Goal: Task Accomplishment & Management: Use online tool/utility

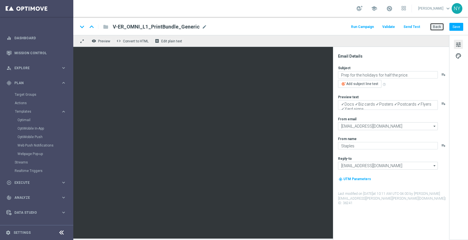
click at [437, 24] on button "Back" at bounding box center [437, 27] width 14 height 8
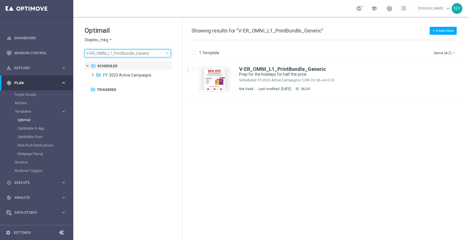
click at [143, 51] on input "V-ER_OMNI_L1_PrintBundle_Generic" at bounding box center [128, 53] width 86 height 8
drag, startPoint x: 157, startPoint y: 54, endPoint x: 27, endPoint y: 48, distance: 130.7
click at [27, 48] on main "equalizer Dashboard Mission Control" at bounding box center [234, 120] width 468 height 240
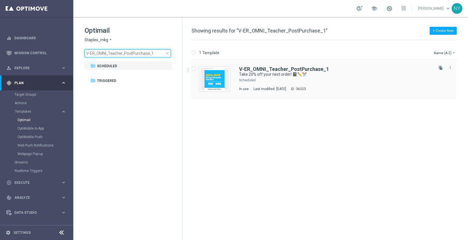
type input "V-ER_OMNI_Teacher_PostPurchase_1"
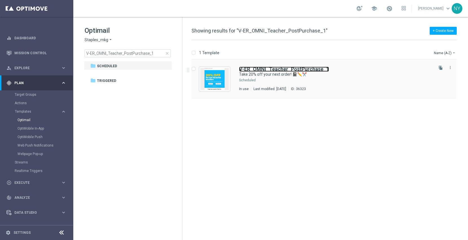
click at [265, 70] on b "V-ER_OMNI_Teacher_PostPurchase_1" at bounding box center [284, 69] width 90 height 6
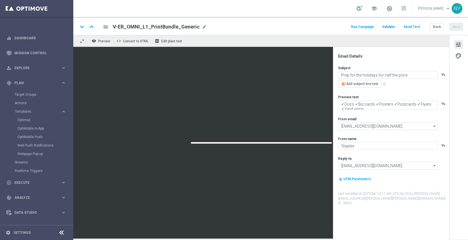
type textarea "Take 20% off your next order! 📓✏️✂️"
type textarea "We’re here for you all year long."
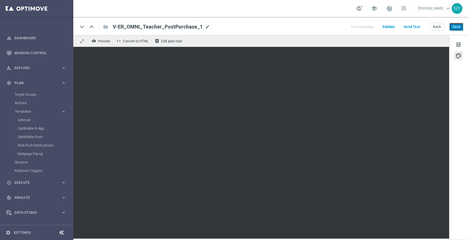
click at [457, 25] on button "Save" at bounding box center [457, 27] width 14 height 8
click at [416, 27] on button "Send Test" at bounding box center [412, 27] width 18 height 8
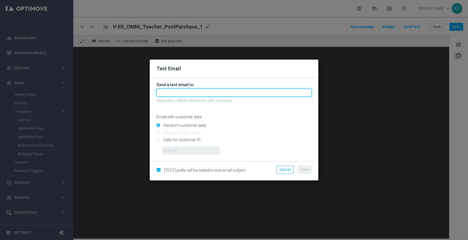
click at [169, 94] on input "text" at bounding box center [234, 93] width 155 height 8
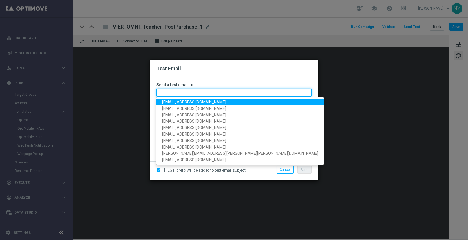
paste input "[EMAIL_ADDRESS][DOMAIN_NAME]"
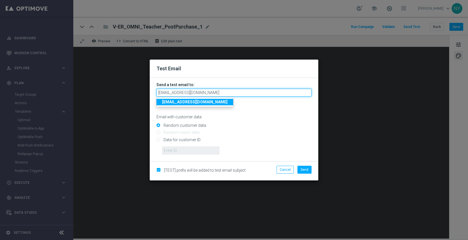
type input "[EMAIL_ADDRESS][DOMAIN_NAME]"
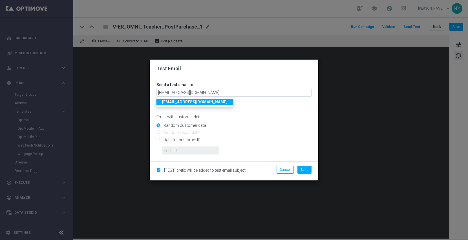
click at [157, 139] on input "Data for customer ID:" at bounding box center [234, 142] width 155 height 8
radio input "true"
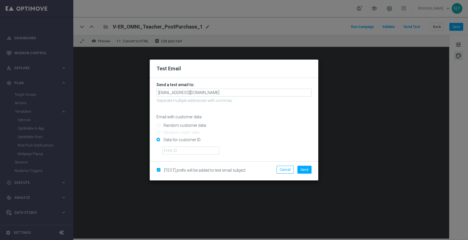
drag, startPoint x: 167, startPoint y: 146, endPoint x: 168, endPoint y: 150, distance: 4.5
click at [167, 146] on div "Data for customer ID:" at bounding box center [234, 144] width 155 height 19
click at [173, 151] on input "text" at bounding box center [190, 150] width 57 height 8
click at [177, 150] on input "text" at bounding box center [190, 150] width 57 height 8
paste input "10000006208"
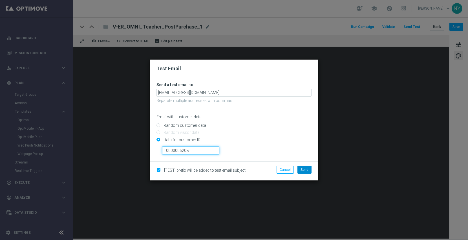
type input "10000006208"
click at [309, 169] on button "Send" at bounding box center [305, 170] width 14 height 8
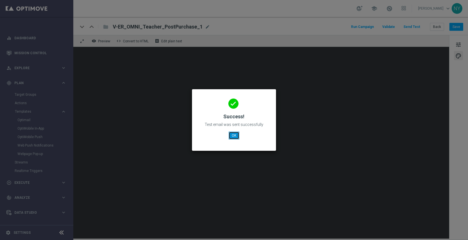
click at [236, 134] on button "OK" at bounding box center [234, 135] width 11 height 8
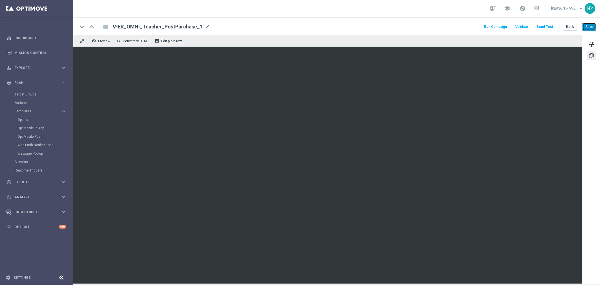
click at [468, 26] on button "Save" at bounding box center [590, 27] width 14 height 8
click at [468, 25] on button "Send Test" at bounding box center [545, 27] width 18 height 8
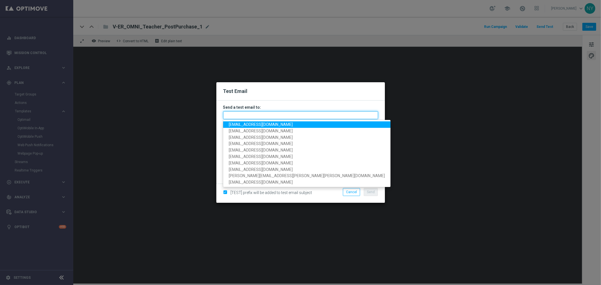
click at [229, 117] on input "text" at bounding box center [300, 115] width 155 height 8
click at [238, 115] on input "text" at bounding box center [300, 115] width 155 height 8
paste input "neilyetts3-bi5w6@litmusemail.com"
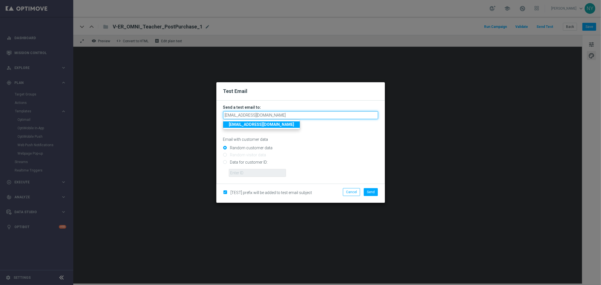
type input "neilyetts3-bi5w6@litmusemail.com"
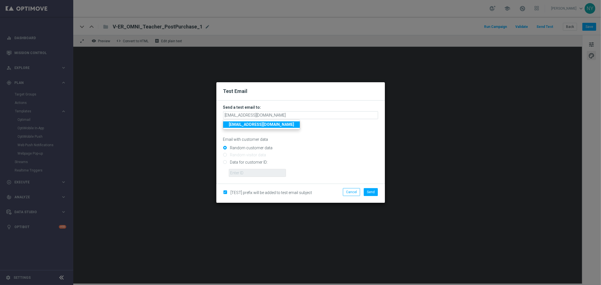
click at [336, 137] on p "Email with customer data" at bounding box center [300, 139] width 155 height 5
click at [226, 162] on input "Data for customer ID:" at bounding box center [300, 165] width 155 height 8
radio input "true"
click at [248, 173] on input "text" at bounding box center [257, 173] width 57 height 8
paste input "10000006208"
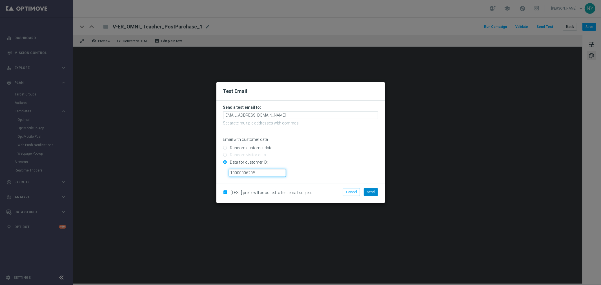
type input "10000006208"
click at [376, 192] on button "Send" at bounding box center [371, 192] width 14 height 8
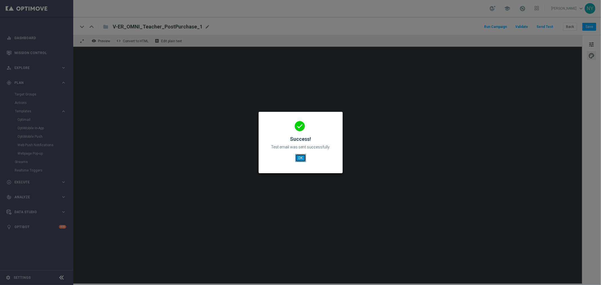
click at [299, 159] on button "OK" at bounding box center [301, 158] width 11 height 8
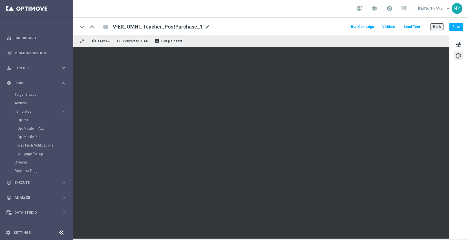
click at [439, 25] on button "Back" at bounding box center [437, 27] width 14 height 8
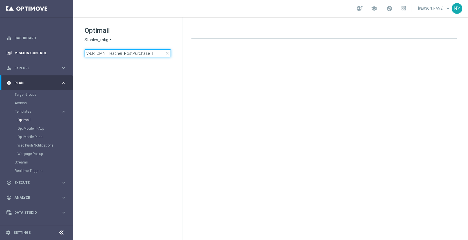
drag, startPoint x: 153, startPoint y: 54, endPoint x: 0, endPoint y: 58, distance: 152.9
click at [0, 58] on main "equalizer Dashboard Mission Control" at bounding box center [234, 120] width 468 height 240
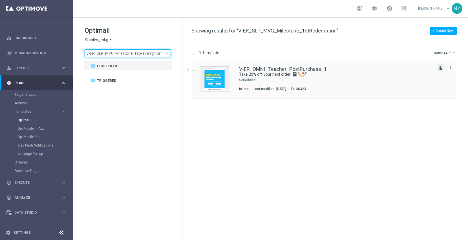
type input "V-ER_SLP_MVC_Milestone_1stRedemption"
click at [440, 66] on icon "file_copy" at bounding box center [441, 67] width 5 height 5
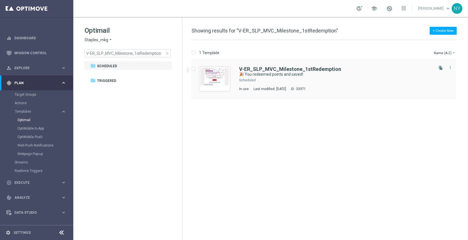
drag, startPoint x: 440, startPoint y: 67, endPoint x: 428, endPoint y: 68, distance: 12.2
click at [440, 67] on icon "file_copy" at bounding box center [441, 67] width 5 height 5
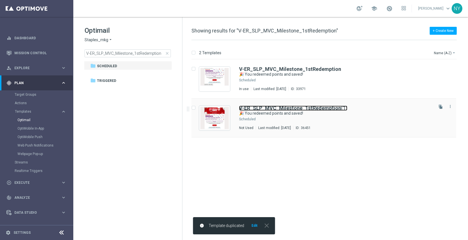
click at [330, 107] on b "V-ER_SLP_MVC_Milestone_1stRedemption" at bounding box center [290, 108] width 102 height 6
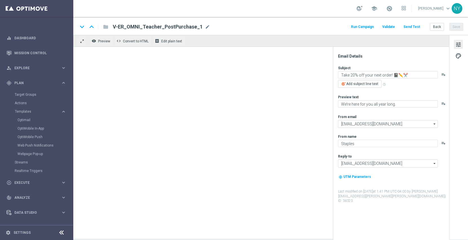
type input "V-ER_SLP_MVC_Milestone_1stRedemption(1)"
type textarea "🎉 You redeemed points and saved!"
type textarea "Keep earning and you'll keep saving."
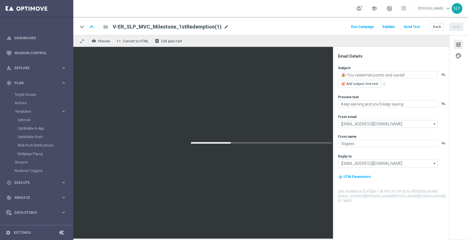
click at [224, 25] on span "mode_edit" at bounding box center [226, 26] width 5 height 5
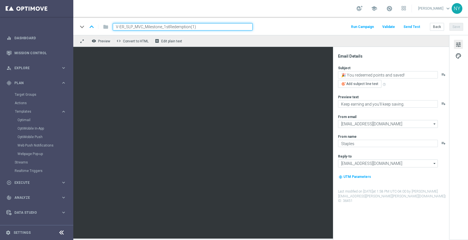
drag, startPoint x: 208, startPoint y: 26, endPoint x: 189, endPoint y: 28, distance: 18.4
click at [189, 28] on input "V-ER_SLP_MVC_Milestone_1stRedemption(1)" at bounding box center [183, 26] width 140 height 7
type input "V-ER_SLP_MVC_Milestone_1stRedemption_DealDays"
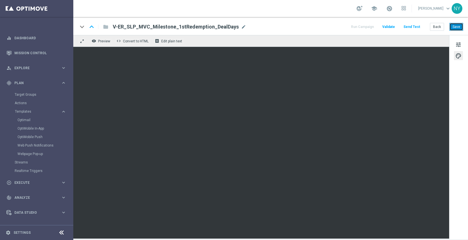
click at [459, 26] on button "Save" at bounding box center [457, 27] width 14 height 8
click at [413, 27] on button "Send Test" at bounding box center [412, 27] width 18 height 8
click at [402, 25] on div "Run Campaign Validate Send Test Back Save" at bounding box center [406, 26] width 113 height 7
click at [412, 26] on button "Send Test" at bounding box center [412, 27] width 18 height 8
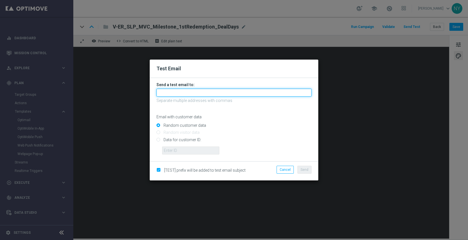
click at [169, 94] on input "text" at bounding box center [234, 93] width 155 height 8
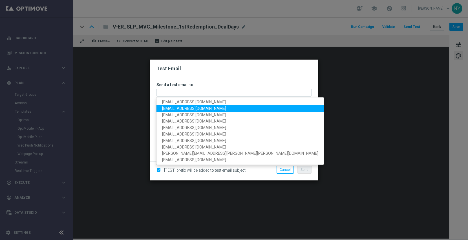
click at [173, 109] on span "neilyetts3@litmusemail.com" at bounding box center [194, 108] width 64 height 5
type input "neilyetts3@litmusemail.com"
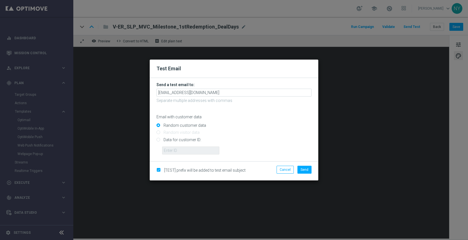
click at [159, 140] on input "Data for customer ID:" at bounding box center [234, 142] width 155 height 8
radio input "true"
click at [186, 148] on input "text" at bounding box center [190, 150] width 57 height 8
paste input "10000006208"
type input "10000006208"
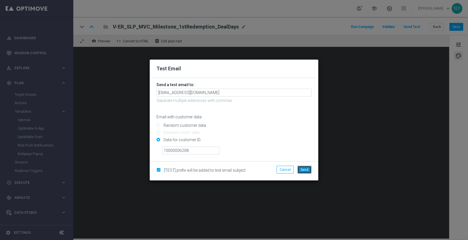
click at [305, 171] on span "Send" at bounding box center [305, 170] width 8 height 4
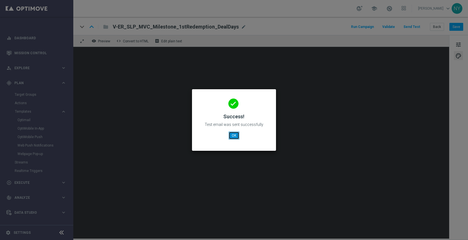
click at [234, 136] on button "OK" at bounding box center [234, 135] width 11 height 8
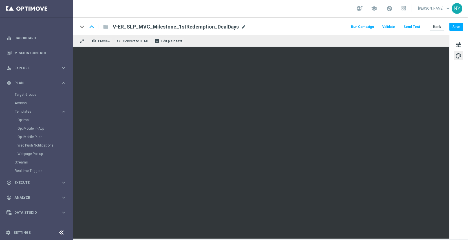
click at [241, 26] on span "mode_edit" at bounding box center [243, 26] width 5 height 5
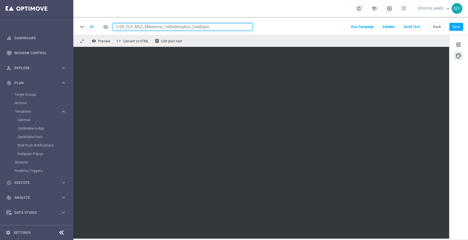
drag, startPoint x: 231, startPoint y: 27, endPoint x: 111, endPoint y: 27, distance: 119.8
click at [111, 27] on div "V-ER_SLP_MVC_Milestone_1stRedemption_DealDays" at bounding box center [180, 26] width 144 height 7
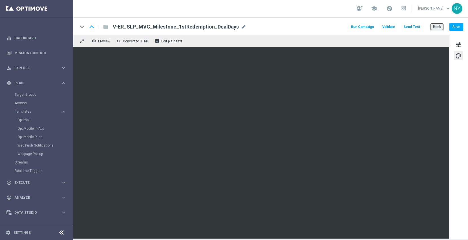
click at [442, 28] on button "Back" at bounding box center [437, 27] width 14 height 8
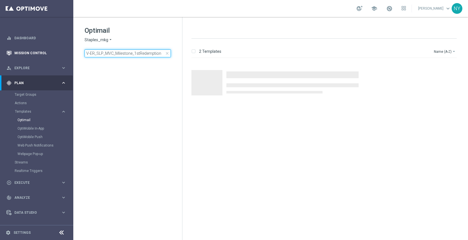
drag, startPoint x: 163, startPoint y: 53, endPoint x: 0, endPoint y: 60, distance: 162.8
click at [0, 61] on main "equalizer Dashboard Mission Control" at bounding box center [234, 120] width 468 height 240
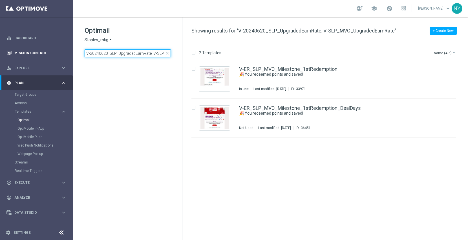
scroll to position [0, 40]
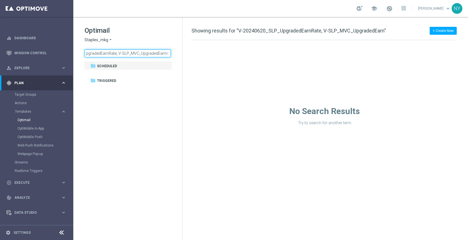
drag, startPoint x: 119, startPoint y: 53, endPoint x: 319, endPoint y: 46, distance: 200.0
click at [319, 47] on div "Optimail Staples_mkg arrow_drop_down × Staples_mkg V-20240620_SLP_UpgradedEarnR…" at bounding box center [270, 128] width 395 height 223
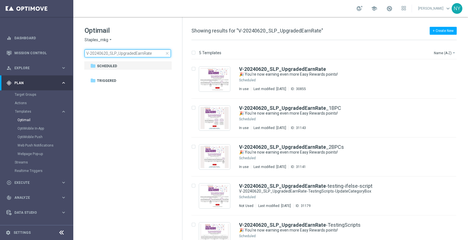
type input "V-20240620_SLP_UpgradedEarnRate"
click at [439, 67] on icon "file_copy" at bounding box center [441, 67] width 5 height 5
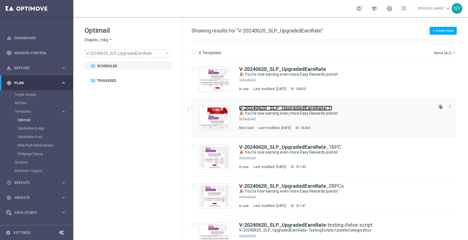
click at [301, 107] on b "V-20240620_SLP_UpgradedEarnRate" at bounding box center [282, 108] width 87 height 6
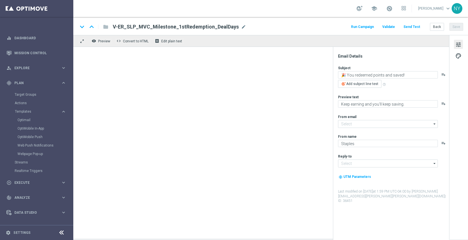
type input "[EMAIL_ADDRESS][DOMAIN_NAME]"
type textarea "🎉 You're now earning even more Easy Rewards points!"
type textarea "More points are coming your way."
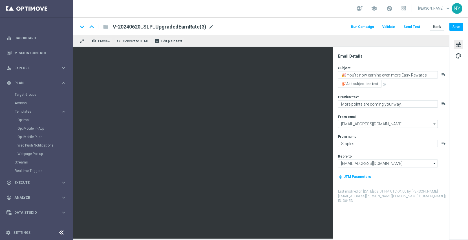
click at [209, 27] on span "mode_edit" at bounding box center [211, 26] width 5 height 5
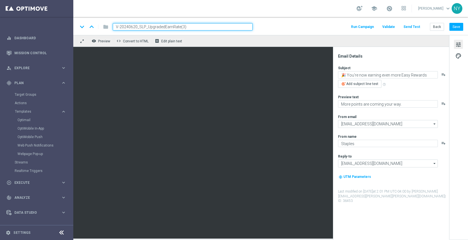
drag, startPoint x: 189, startPoint y: 27, endPoint x: 180, endPoint y: 27, distance: 8.8
click at [180, 27] on input "V-20240620_SLP_UpgradedEarnRate(3)" at bounding box center [183, 26] width 140 height 7
type input "V-20240620_SLP_UpgradedEarnRate_DealDays"
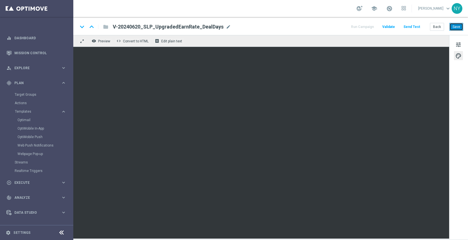
click at [451, 24] on button "Save" at bounding box center [457, 27] width 14 height 8
click at [413, 25] on button "Send Test" at bounding box center [412, 27] width 18 height 8
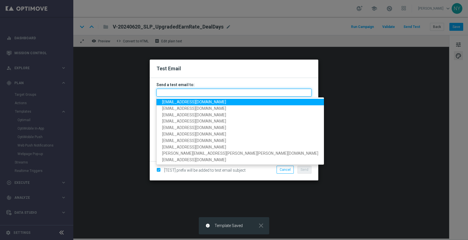
click at [195, 93] on input "text" at bounding box center [234, 93] width 155 height 8
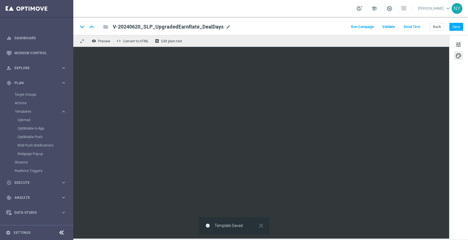
click at [414, 27] on button "Send Test" at bounding box center [412, 27] width 18 height 8
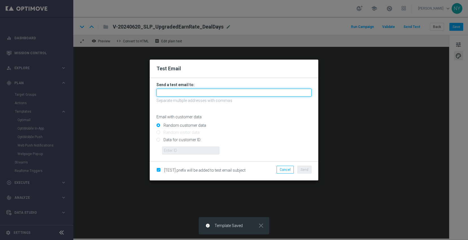
click at [171, 94] on input "text" at bounding box center [234, 93] width 155 height 8
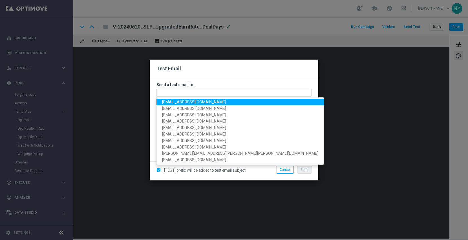
click at [172, 101] on span "neilyetts3@litmusemail.com" at bounding box center [194, 102] width 64 height 5
type input "neilyetts3@litmusemail.com"
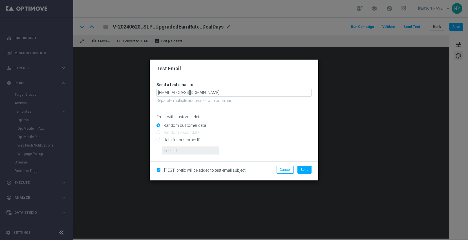
click at [160, 140] on input "Data for customer ID:" at bounding box center [234, 142] width 155 height 8
radio input "true"
click at [169, 147] on input "text" at bounding box center [190, 150] width 57 height 8
paste input "10000006208"
type input "10000006208"
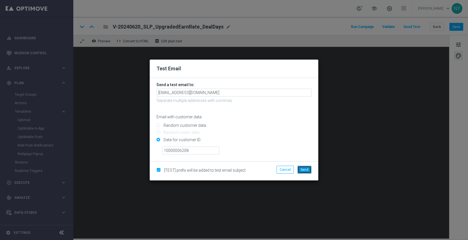
click at [303, 169] on span "Send" at bounding box center [305, 170] width 8 height 4
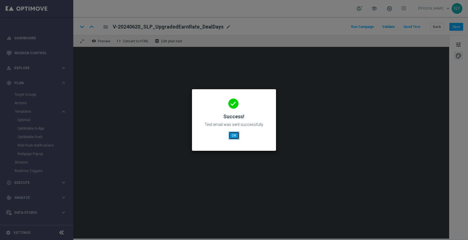
click at [232, 134] on button "OK" at bounding box center [234, 135] width 11 height 8
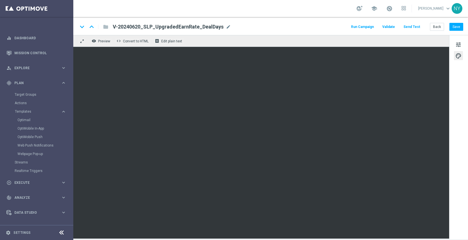
drag, startPoint x: 226, startPoint y: 25, endPoint x: 232, endPoint y: 25, distance: 6.8
click at [226, 25] on span "mode_edit" at bounding box center [228, 26] width 5 height 5
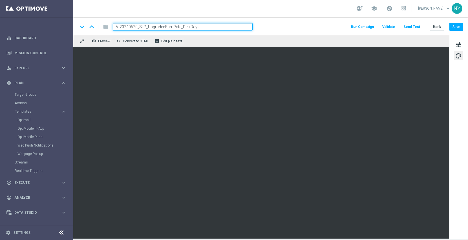
click at [211, 29] on input "V-20240620_SLP_UpgradedEarnRate_DealDays" at bounding box center [183, 26] width 140 height 7
drag, startPoint x: 213, startPoint y: 27, endPoint x: 62, endPoint y: 33, distance: 151.3
click at [62, 33] on main "equalizer Dashboard Mission Control" at bounding box center [234, 120] width 468 height 240
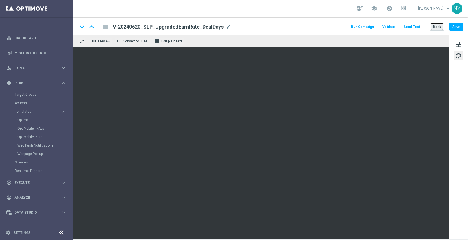
click at [436, 25] on button "Back" at bounding box center [437, 27] width 14 height 8
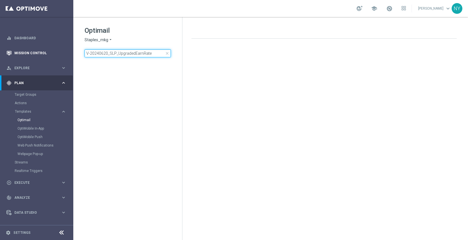
drag, startPoint x: 156, startPoint y: 52, endPoint x: 7, endPoint y: 52, distance: 149.2
click at [7, 52] on main "equalizer Dashboard Mission Control" at bounding box center [234, 120] width 468 height 240
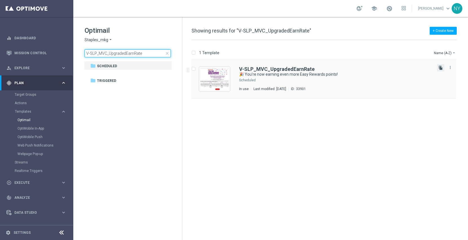
type input "V-SLP_MVC_UpgradedEarnRate"
click at [441, 67] on icon "file_copy" at bounding box center [441, 67] width 5 height 5
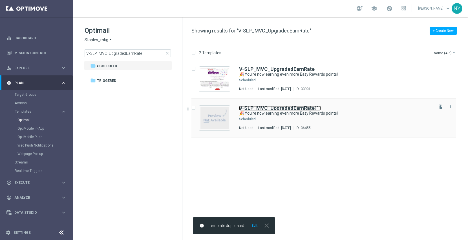
click at [295, 107] on b "V-SLP_MVC_UpgradedEarnRate" at bounding box center [277, 108] width 76 height 6
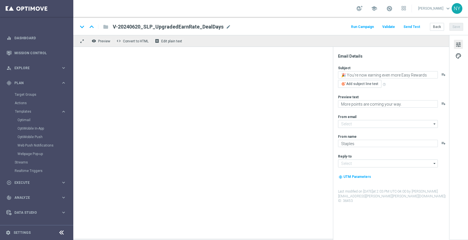
type input "[EMAIL_ADDRESS][DOMAIN_NAME]"
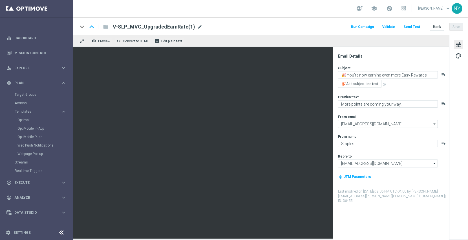
click at [197, 26] on span "mode_edit" at bounding box center [199, 26] width 5 height 5
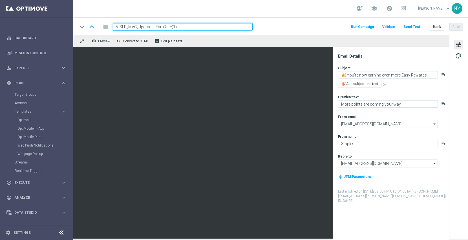
drag, startPoint x: 180, startPoint y: 28, endPoint x: 171, endPoint y: 28, distance: 9.9
click at [171, 28] on input "V-SLP_MVC_UpgradedEarnRate(1)" at bounding box center [183, 26] width 140 height 7
type input "V-SLP_MVC_UpgradedEarnRate_DealDays"
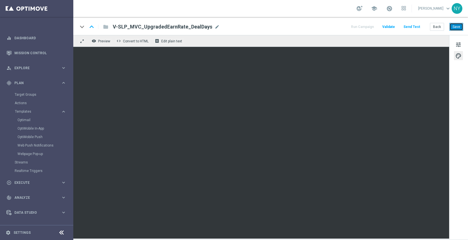
click at [457, 27] on button "Save" at bounding box center [457, 27] width 14 height 8
click at [412, 28] on button "Send Test" at bounding box center [412, 27] width 18 height 8
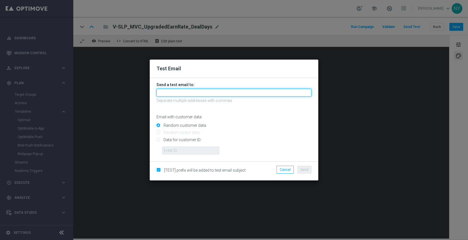
click at [170, 93] on input "text" at bounding box center [234, 93] width 155 height 8
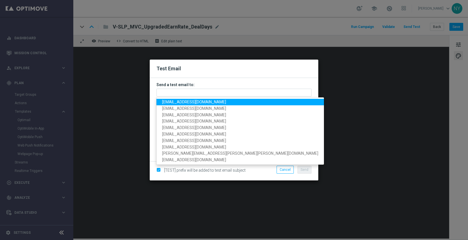
click at [174, 101] on span "neilyetts3@litmusemail.com" at bounding box center [194, 102] width 64 height 5
type input "neilyetts3@litmusemail.com"
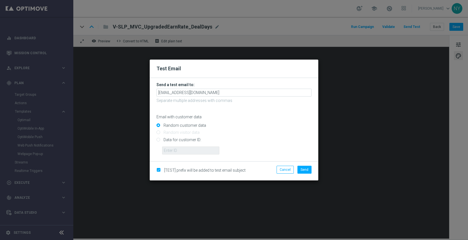
click at [158, 140] on input "Data for customer ID:" at bounding box center [234, 142] width 155 height 8
radio input "true"
click at [172, 151] on input "text" at bounding box center [190, 150] width 57 height 8
paste input "10000006208"
type input "10000006208"
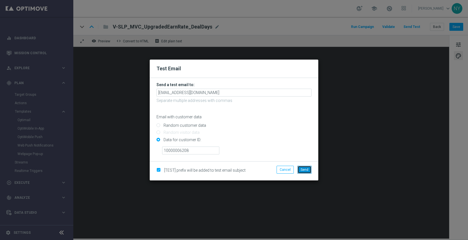
click at [306, 168] on span "Send" at bounding box center [305, 170] width 8 height 4
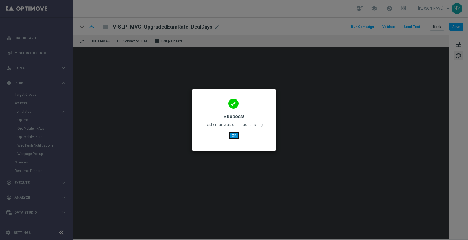
click at [236, 138] on button "OK" at bounding box center [234, 135] width 11 height 8
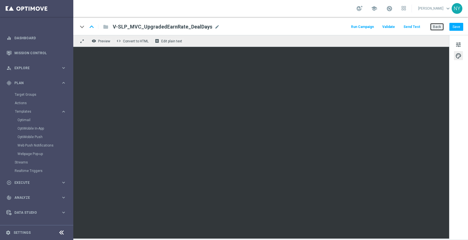
click at [439, 28] on button "Back" at bounding box center [437, 27] width 14 height 8
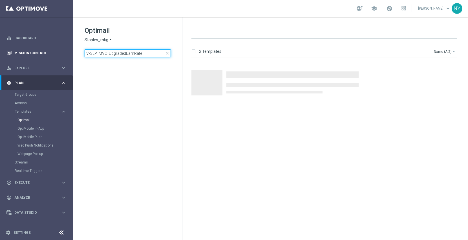
drag, startPoint x: 56, startPoint y: 54, endPoint x: 13, endPoint y: 57, distance: 43.2
click at [13, 57] on main "equalizer Dashboard Mission Control" at bounding box center [234, 120] width 468 height 240
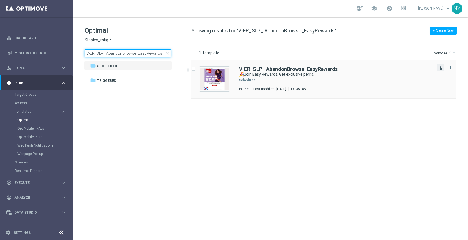
type input "V-ER_SLP_ AbandonBrowse_EasyRewards"
click at [443, 67] on icon "file_copy" at bounding box center [441, 67] width 5 height 5
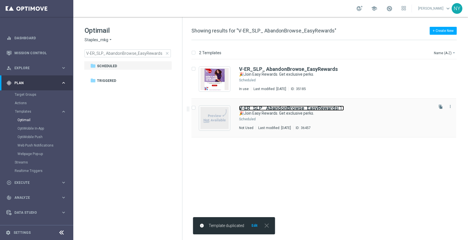
click at [310, 106] on b "V-ER_SLP_ AbandonBrowse_EasyRewards" at bounding box center [288, 108] width 99 height 6
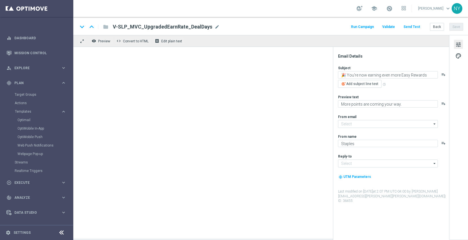
type input "[EMAIL_ADDRESS][DOMAIN_NAME]"
type input "V-ER_SLP_ AbandonBrowse_EasyRewards(1)"
type textarea "🎉Join Easy Rewards. Get exclusive perks."
type textarea "Yup, it really is that easy."
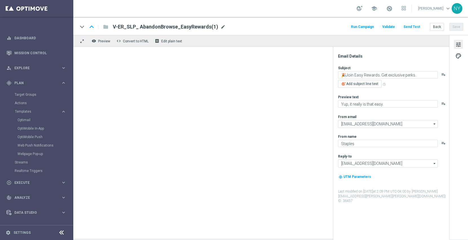
click at [221, 26] on span "mode_edit" at bounding box center [223, 26] width 5 height 5
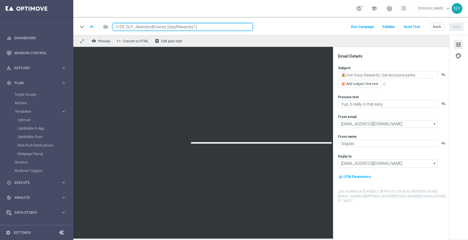
drag, startPoint x: 199, startPoint y: 27, endPoint x: 188, endPoint y: 27, distance: 10.4
click at [188, 27] on input "V-ER_SLP_ AbandonBrowse_EasyRewards(1)" at bounding box center [183, 26] width 140 height 7
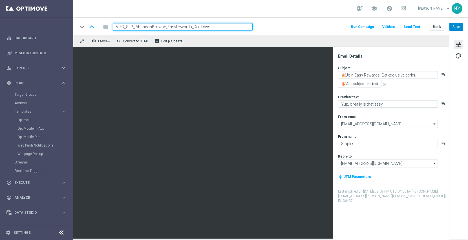
type input "V-ER_SLP_ AbandonBrowse_EasyRewards_DealDays"
click at [457, 27] on button "Save" at bounding box center [457, 27] width 14 height 8
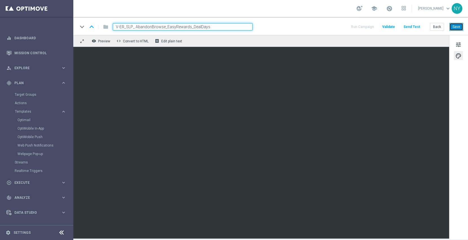
click at [460, 26] on button "Save" at bounding box center [457, 27] width 14 height 8
click at [413, 25] on button "Send Test" at bounding box center [412, 27] width 18 height 8
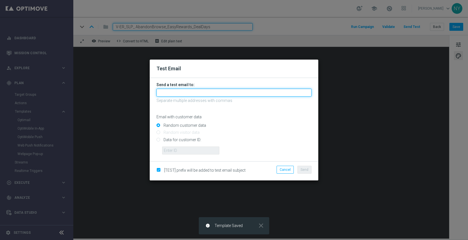
click at [172, 94] on input "text" at bounding box center [234, 93] width 155 height 8
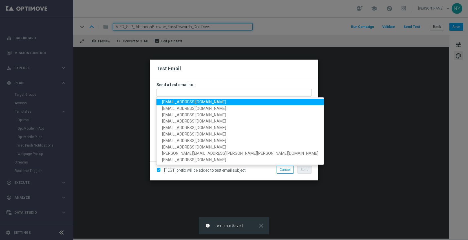
click at [176, 103] on span "neilyetts3@litmusemail.com" at bounding box center [194, 102] width 64 height 5
type input "neilyetts3@litmusemail.com"
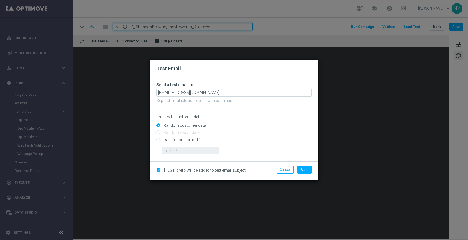
click at [158, 140] on input "Data for customer ID:" at bounding box center [234, 142] width 155 height 8
radio input "true"
click at [173, 148] on input "text" at bounding box center [190, 150] width 57 height 8
paste input "10000006208"
type input "10000006208"
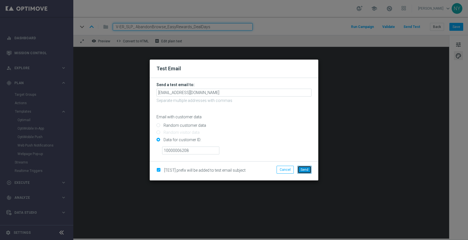
click at [308, 170] on span "Send" at bounding box center [305, 170] width 8 height 4
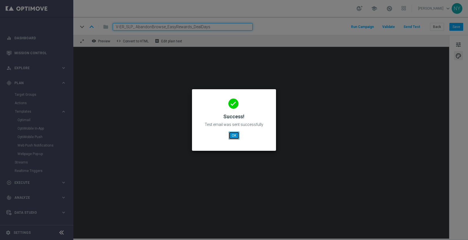
click at [236, 137] on button "OK" at bounding box center [234, 135] width 11 height 8
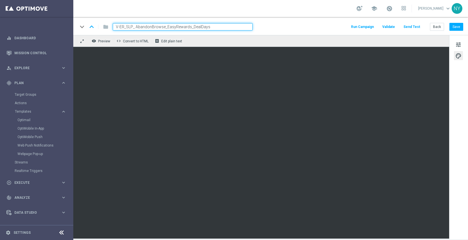
drag, startPoint x: 216, startPoint y: 26, endPoint x: 55, endPoint y: 23, distance: 161.0
click at [55, 23] on main "equalizer Dashboard Mission Control" at bounding box center [234, 120] width 468 height 240
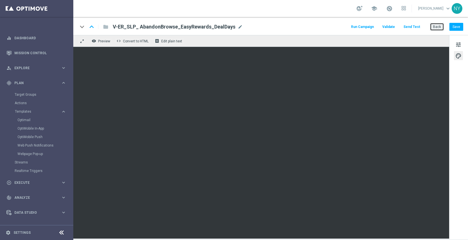
click at [439, 28] on button "Back" at bounding box center [437, 27] width 14 height 8
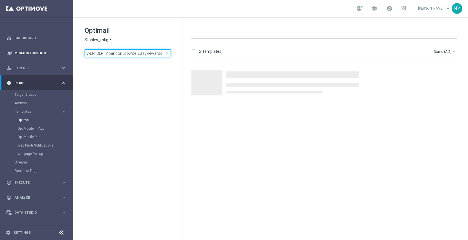
drag, startPoint x: 159, startPoint y: 54, endPoint x: 0, endPoint y: 52, distance: 159.1
click at [0, 52] on main "equalizer Dashboard Mission Control" at bounding box center [234, 120] width 468 height 240
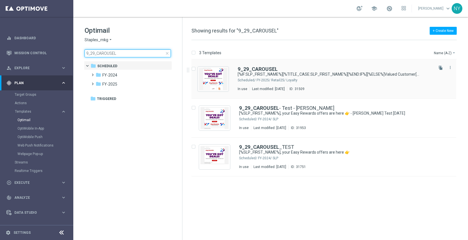
type input "9_29_CAROUSEL"
click at [441, 67] on icon "file_copy" at bounding box center [441, 67] width 5 height 5
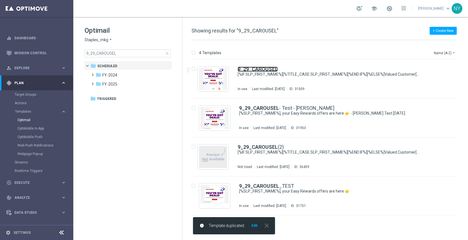
click at [265, 68] on b "9_29_CAROUSEL" at bounding box center [258, 69] width 40 height 6
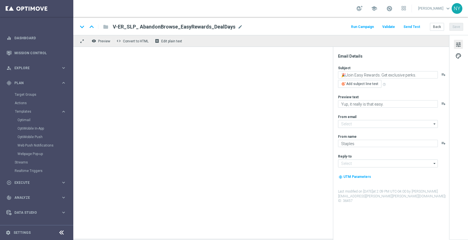
type input "[EMAIL_ADDRESS][DOMAIN_NAME]"
type textarea "[%IF:SLP_FIRST_NAME%][%TITLE_CASE:SLP_FIRST_NAME%][%END:IF%][%ELSE%]Valued Cust…"
type textarea "New and just for you!"
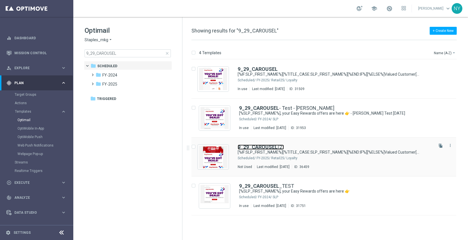
click at [263, 146] on b "9_29_CAROUSEL" at bounding box center [258, 147] width 40 height 6
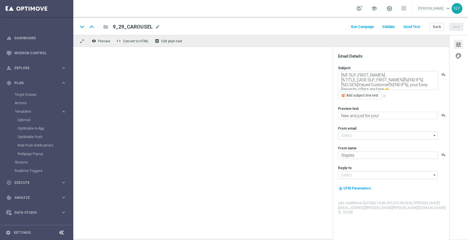
type input "[EMAIL_ADDRESS][DOMAIN_NAME]"
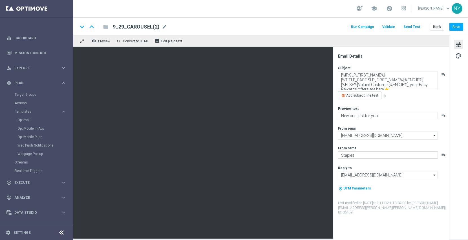
click at [162, 27] on span "mode_edit" at bounding box center [164, 26] width 5 height 5
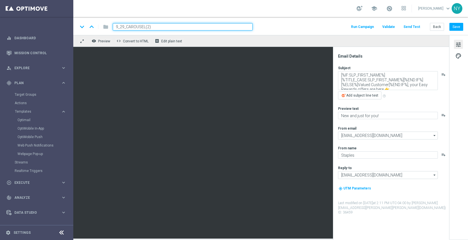
drag, startPoint x: 155, startPoint y: 26, endPoint x: 149, endPoint y: 25, distance: 6.5
click at [146, 27] on input "9_29_CAROUSEL(2)" at bounding box center [183, 26] width 140 height 7
type input "9_29_CAROUSEL_DealDays"
click at [461, 27] on button "Save" at bounding box center [457, 27] width 14 height 8
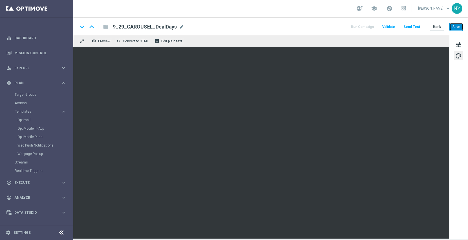
click at [456, 28] on button "Save" at bounding box center [457, 27] width 14 height 8
click at [409, 25] on button "Send Test" at bounding box center [412, 27] width 18 height 8
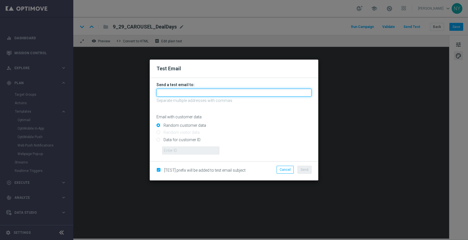
click at [160, 94] on input "text" at bounding box center [234, 93] width 155 height 8
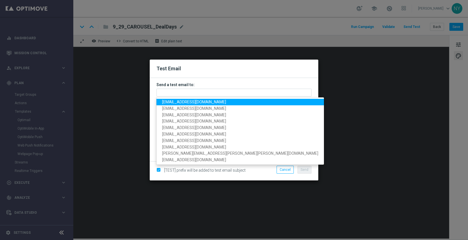
click at [168, 100] on span "neilyetts3@litmusemail.com" at bounding box center [194, 102] width 64 height 5
type input "neilyetts3@litmusemail.com"
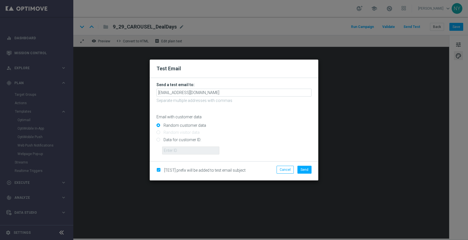
click at [160, 139] on input "Data for customer ID:" at bounding box center [234, 142] width 155 height 8
radio input "true"
click at [167, 151] on input "text" at bounding box center [190, 150] width 57 height 8
paste input "10000006208"
type input "10000006208"
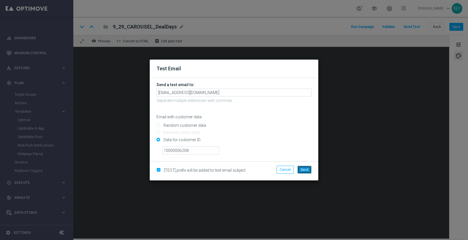
click at [304, 170] on span "Send" at bounding box center [305, 170] width 8 height 4
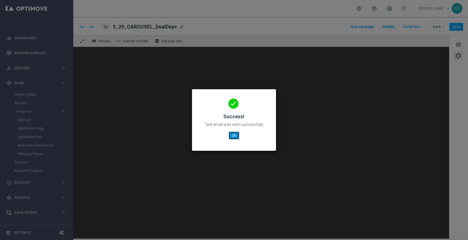
click at [231, 133] on button "OK" at bounding box center [234, 135] width 11 height 8
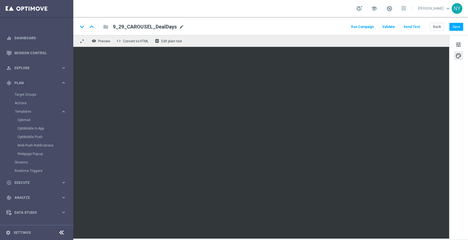
click at [179, 25] on span "mode_edit" at bounding box center [181, 26] width 5 height 5
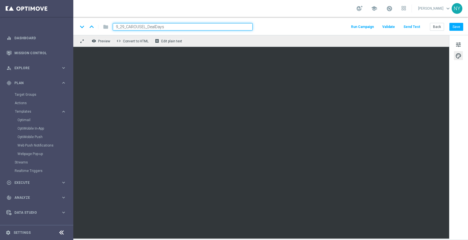
drag, startPoint x: 176, startPoint y: 25, endPoint x: 91, endPoint y: 23, distance: 85.5
click at [92, 23] on div "keyboard_arrow_down keyboard_arrow_up folder 9_29_CAROUSEL_DealDays" at bounding box center [165, 26] width 175 height 7
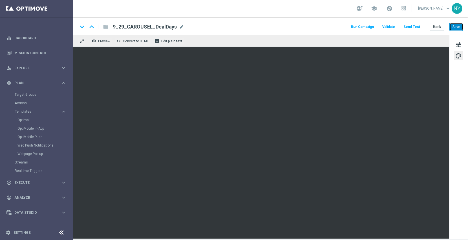
click at [456, 26] on button "Save" at bounding box center [457, 27] width 14 height 8
click at [414, 27] on button "Send Test" at bounding box center [412, 27] width 18 height 8
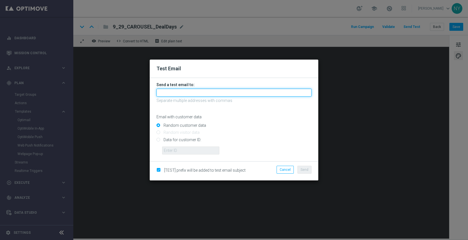
click at [165, 91] on input "text" at bounding box center [234, 93] width 155 height 8
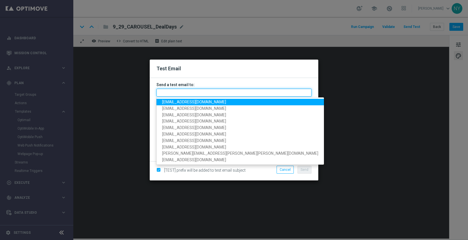
paste input "neilyetts3-bityw@litmusemail.com"
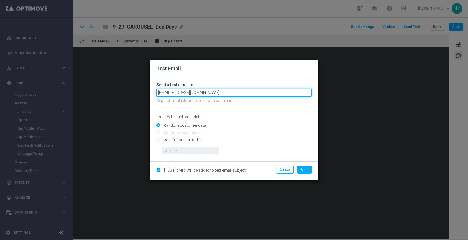
type input "neilyetts3-bityw@litmusemail.com"
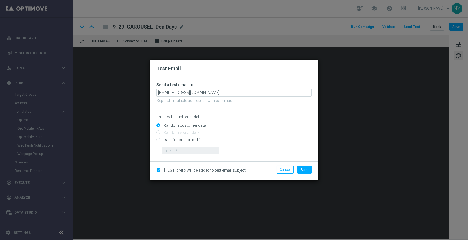
click at [236, 128] on input "Random customer data" at bounding box center [234, 128] width 155 height 8
click at [158, 140] on input "Data for customer ID:" at bounding box center [234, 142] width 155 height 8
radio input "true"
click at [177, 152] on input "text" at bounding box center [190, 150] width 57 height 8
paste input "10000006208"
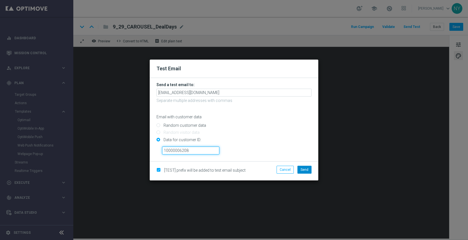
type input "10000006208"
click at [307, 168] on span "Send" at bounding box center [305, 170] width 8 height 4
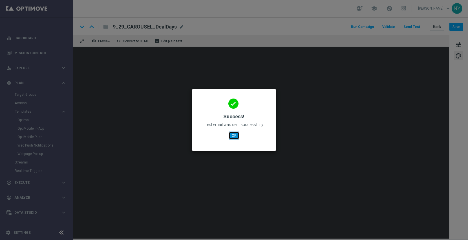
click at [233, 134] on button "OK" at bounding box center [234, 135] width 11 height 8
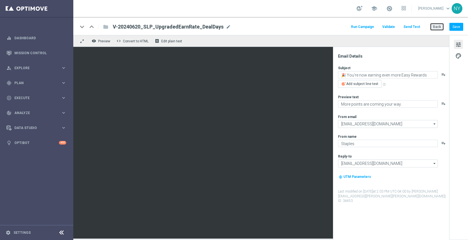
click at [438, 29] on button "Back" at bounding box center [437, 27] width 14 height 8
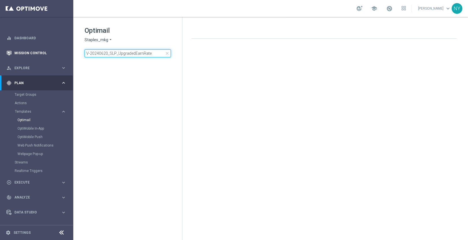
drag, startPoint x: 152, startPoint y: 56, endPoint x: 14, endPoint y: 49, distance: 137.5
click at [14, 49] on main "equalizer Dashboard Mission Control" at bounding box center [234, 120] width 468 height 240
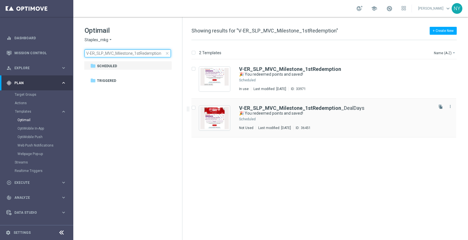
type input "V-ER_SLP_MVC_Milestone_1stRedemption"
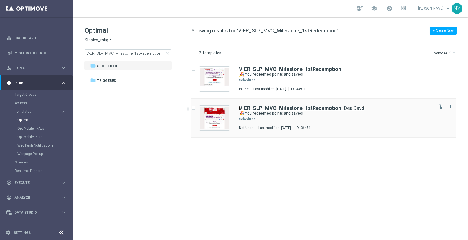
click at [271, 109] on b "V-ER_SLP_MVC_Milestone_1stRedemption" at bounding box center [290, 108] width 102 height 6
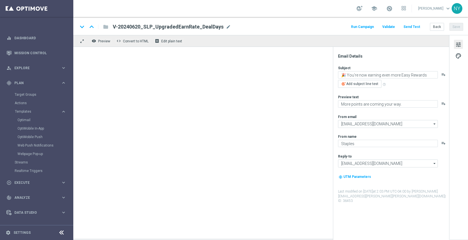
type textarea "🎉 You redeemed points and saved!"
type textarea "Keep earning and you'll keep saving."
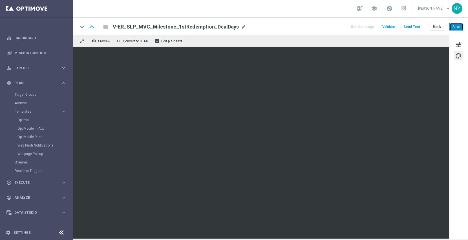
click at [453, 30] on button "Save" at bounding box center [457, 27] width 14 height 8
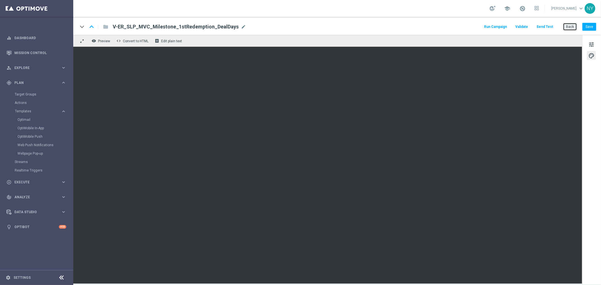
click at [468, 29] on button "Back" at bounding box center [570, 27] width 14 height 8
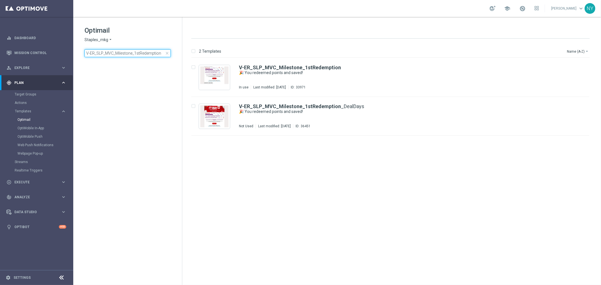
drag, startPoint x: 160, startPoint y: 54, endPoint x: -5, endPoint y: 50, distance: 165.0
click at [0, 50] on html "equalizer Dashboard Mission Control" at bounding box center [300, 142] width 601 height 285
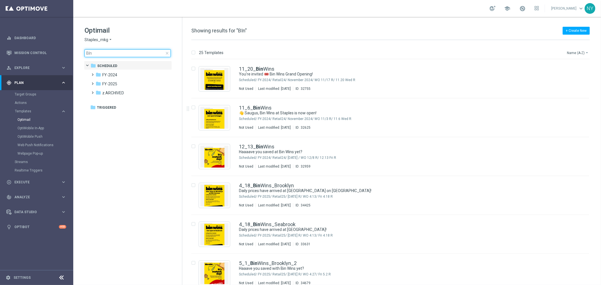
type input "BIn"
click at [468, 52] on button "Name (A-Z) arrow_drop_down" at bounding box center [578, 52] width 23 height 7
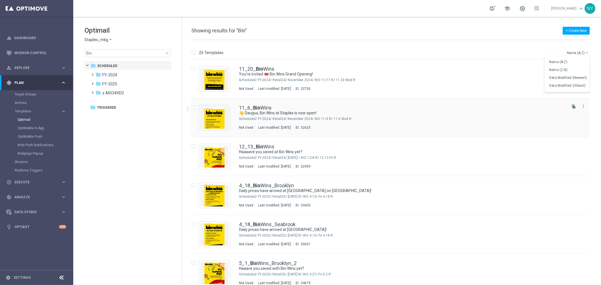
click at [468, 54] on button "Name (A-Z) arrow_drop_down" at bounding box center [578, 52] width 23 height 7
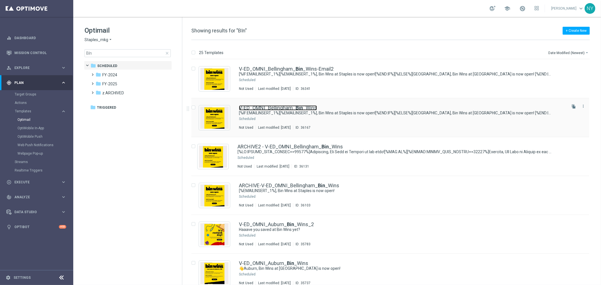
click at [307, 109] on link "V-ED_OMNI_Bellingham_ Bin _Wins" at bounding box center [278, 107] width 78 height 5
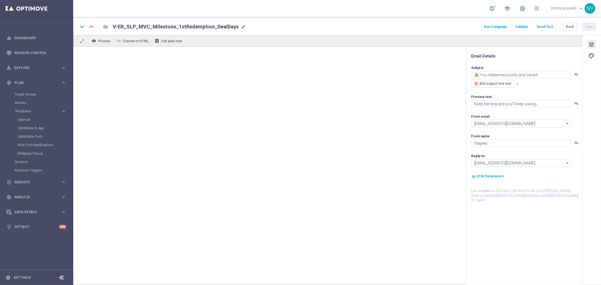
type input "V-ED_OMNI_Bellingham_Bin_Wins"
type textarea "[%IF:EMAILINSERT_1%][%EMAILINSERT_1%], Bin Wins at Staples is now open![%END:IF…"
type textarea "Discover up to 75% off retail"
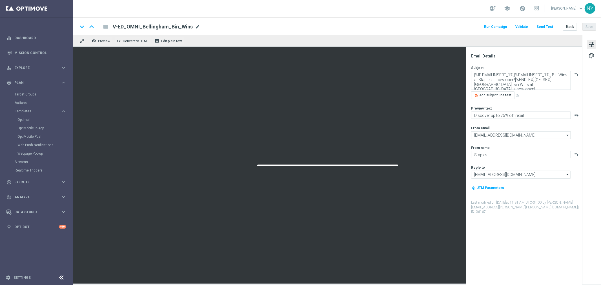
click at [195, 26] on span "mode_edit" at bounding box center [197, 26] width 5 height 5
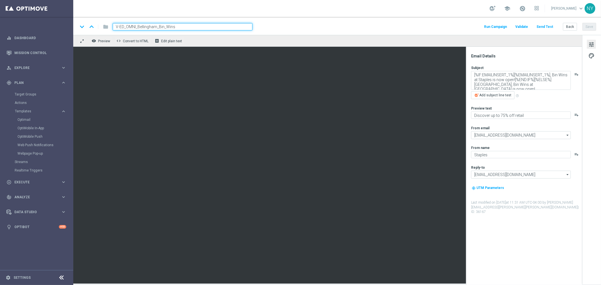
drag, startPoint x: 184, startPoint y: 26, endPoint x: -7, endPoint y: 23, distance: 190.4
click at [0, 23] on html "equalizer Dashboard Mission Control" at bounding box center [300, 142] width 601 height 285
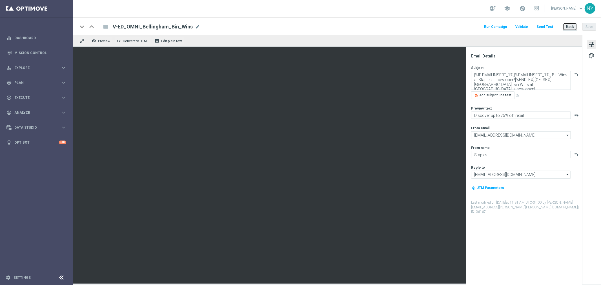
click at [570, 25] on button "Back" at bounding box center [570, 27] width 14 height 8
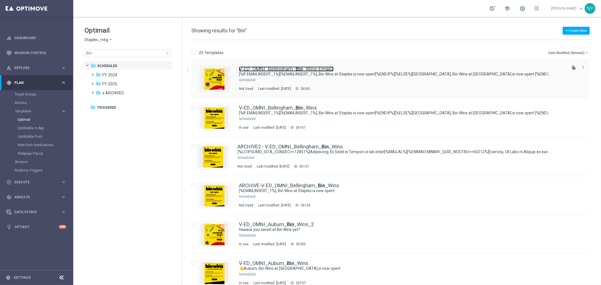
click at [311, 69] on link "V-ED_OMNI_Bellingham_ Bin _Wins-Email2" at bounding box center [286, 69] width 95 height 5
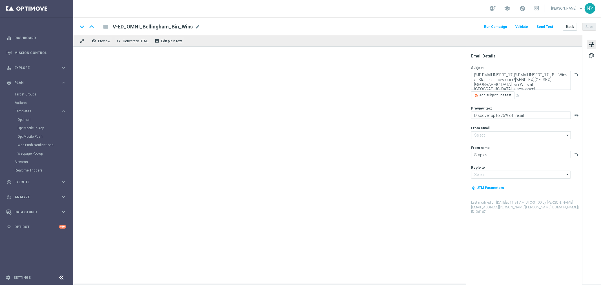
type input "[EMAIL_ADDRESS][DOMAIN_NAME]"
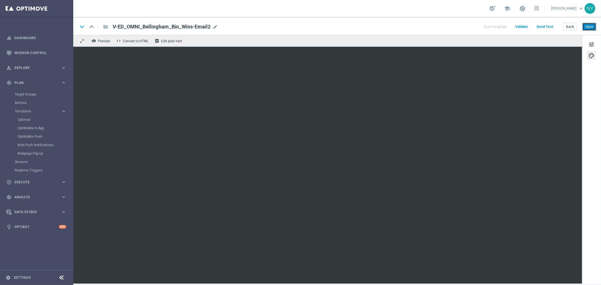
click at [587, 27] on button "Save" at bounding box center [590, 27] width 14 height 8
click at [591, 42] on span "tune" at bounding box center [592, 44] width 6 height 7
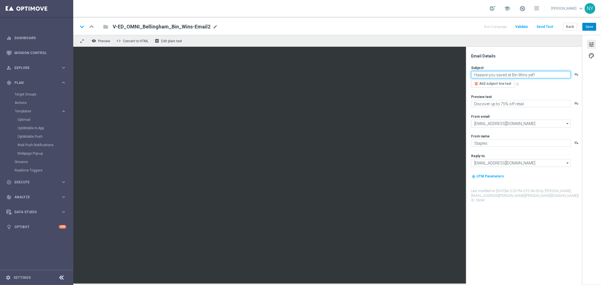
type textarea "Haaave you saved at Bin Wins yet?"
click at [590, 27] on button "Save" at bounding box center [590, 27] width 14 height 8
click at [587, 28] on button "Save" at bounding box center [590, 27] width 14 height 8
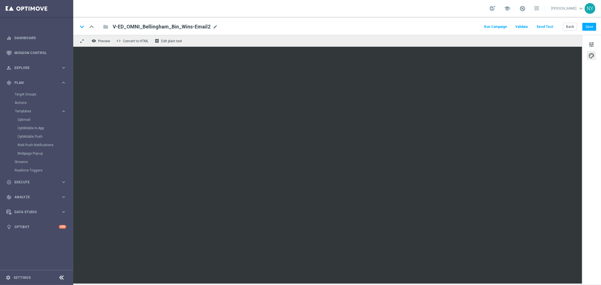
click at [545, 25] on button "Send Test" at bounding box center [545, 27] width 18 height 8
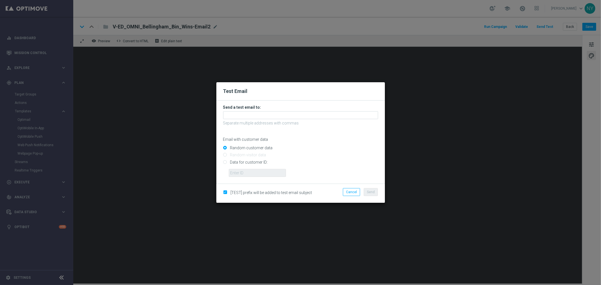
click at [226, 162] on input "Data for customer ID:" at bounding box center [300, 165] width 155 height 8
radio input "true"
click at [238, 172] on input "text" at bounding box center [257, 173] width 57 height 8
paste input "10064350235"
type input "10064350235"
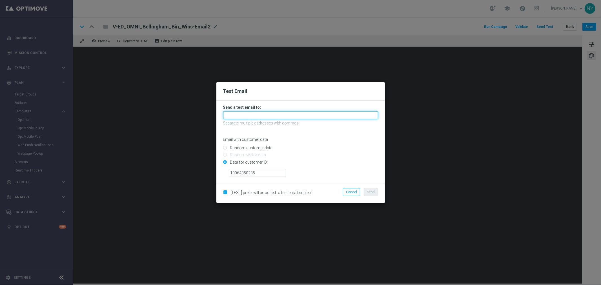
click at [238, 115] on input "text" at bounding box center [300, 115] width 155 height 8
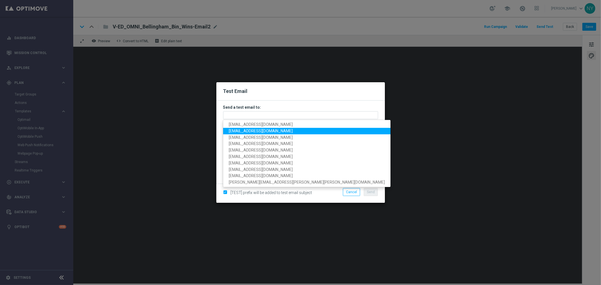
click at [255, 131] on span "neilyetts3@litmusemail.com" at bounding box center [261, 131] width 64 height 5
type input "neilyetts3@litmusemail.com"
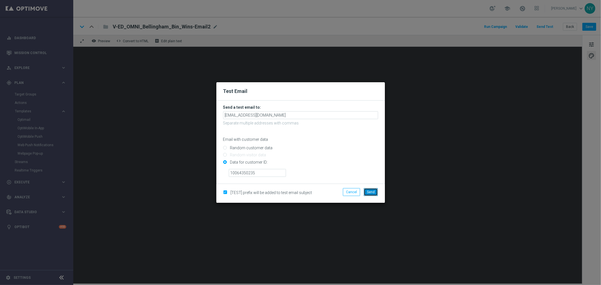
click at [374, 194] on span "Send" at bounding box center [371, 192] width 8 height 4
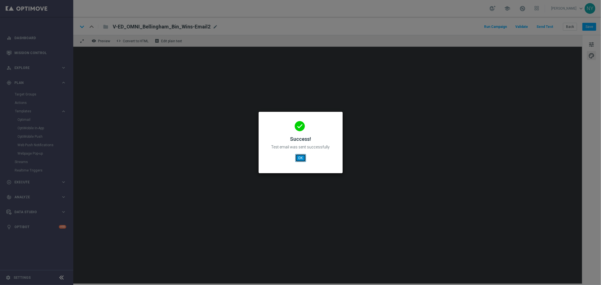
click at [301, 160] on button "OK" at bounding box center [301, 158] width 11 height 8
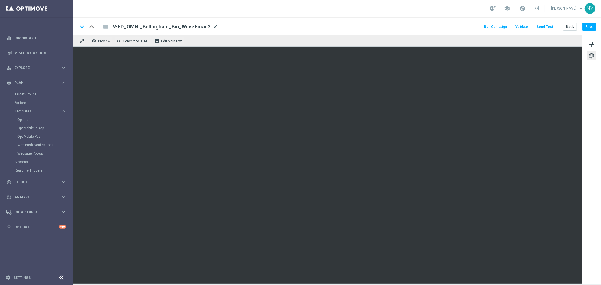
click at [213, 26] on span "mode_edit" at bounding box center [215, 26] width 5 height 5
drag, startPoint x: 207, startPoint y: 28, endPoint x: 96, endPoint y: 29, distance: 110.6
click at [96, 29] on div "keyboard_arrow_down keyboard_arrow_up folder V-ED_OMNI_Bellingham_Bin_Wins-Emai…" at bounding box center [165, 26] width 175 height 7
click at [589, 27] on button "Save" at bounding box center [590, 27] width 14 height 8
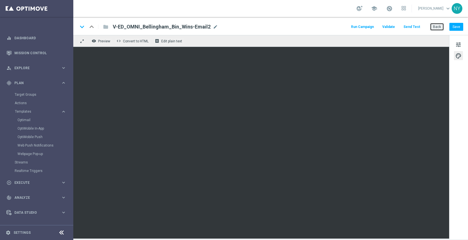
click at [439, 26] on button "Back" at bounding box center [437, 27] width 14 height 8
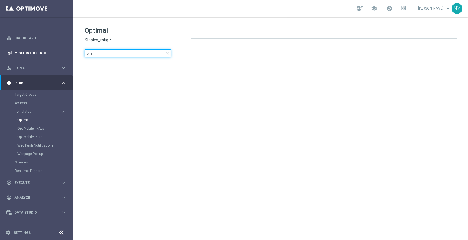
drag, startPoint x: 109, startPoint y: 54, endPoint x: 15, endPoint y: 55, distance: 93.4
click at [15, 55] on main "equalizer Dashboard Mission Control" at bounding box center [234, 120] width 468 height 240
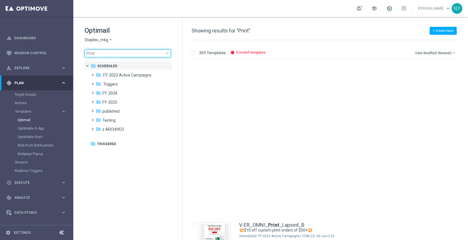
scroll to position [188, 0]
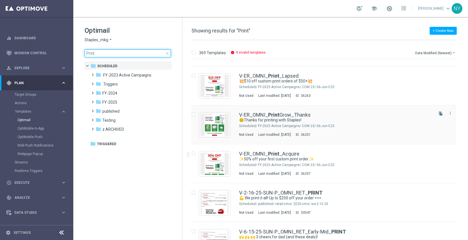
type input "Print"
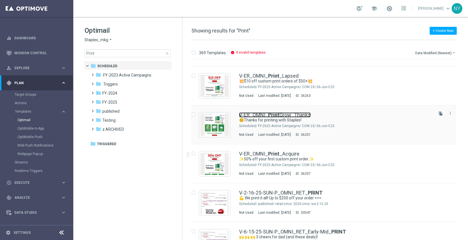
click at [296, 113] on link "V-ER_OMNI_ Print Grow_Thanks" at bounding box center [275, 114] width 72 height 5
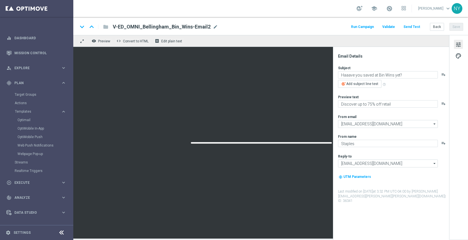
type textarea "😊Thanks for printing with Staples!"
type textarea "Check out what else we can make together."
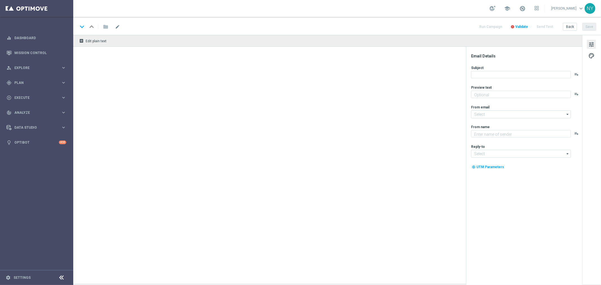
type textarea "Check out what else we can make together."
type input "[EMAIL_ADDRESS][DOMAIN_NAME]"
type textarea "Staples"
type input "[EMAIL_ADDRESS][DOMAIN_NAME]"
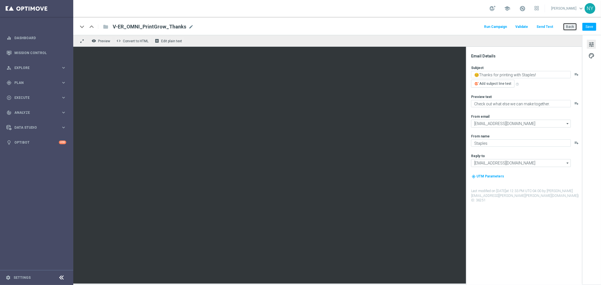
click at [468, 27] on button "Back" at bounding box center [570, 27] width 14 height 8
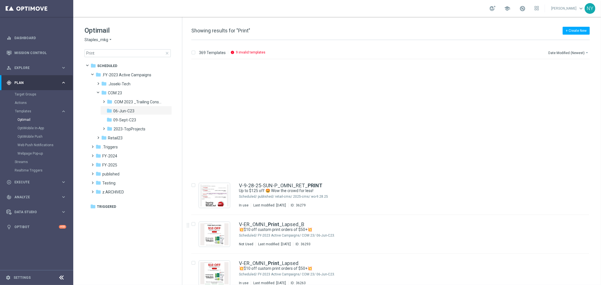
scroll to position [125, 0]
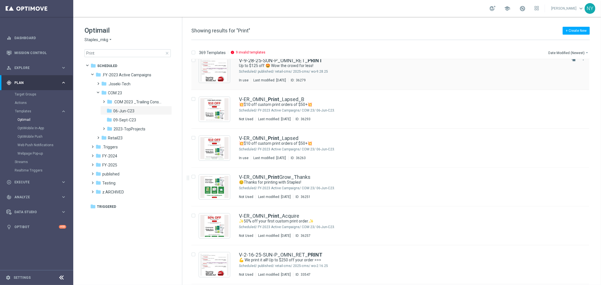
drag, startPoint x: 574, startPoint y: 176, endPoint x: 489, endPoint y: 70, distance: 135.7
click at [468, 176] on icon "file_copy" at bounding box center [574, 176] width 5 height 5
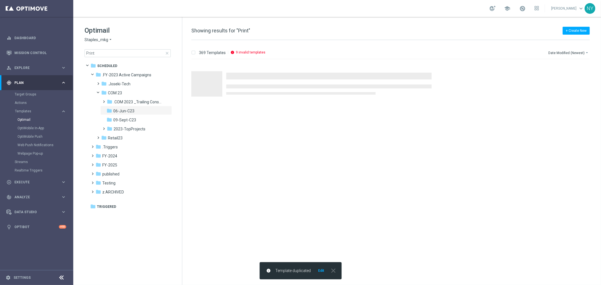
scroll to position [0, 0]
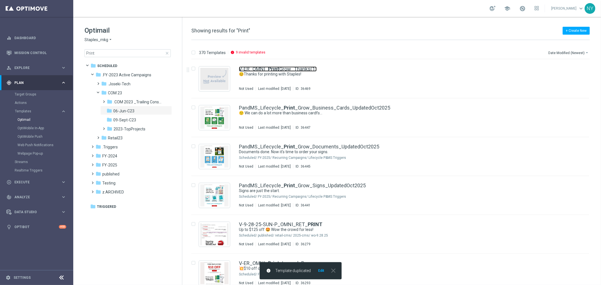
click at [293, 69] on link "V-ER_OMNI_ Print Grow_Thanks(1)" at bounding box center [278, 69] width 78 height 5
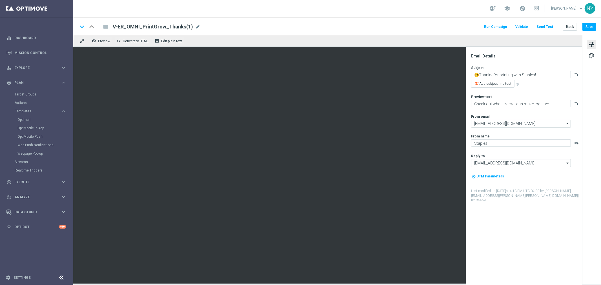
click at [195, 26] on span "mode_edit" at bounding box center [197, 26] width 5 height 5
drag, startPoint x: 182, startPoint y: 26, endPoint x: 146, endPoint y: 27, distance: 36.1
click at [146, 27] on input "V-ER_OMNI_PrintGrow_Thanks(1)" at bounding box center [183, 26] width 140 height 7
type input "V-ER_OMNI_Print_BrowseSearch"
click at [468, 27] on button "Save" at bounding box center [590, 27] width 14 height 8
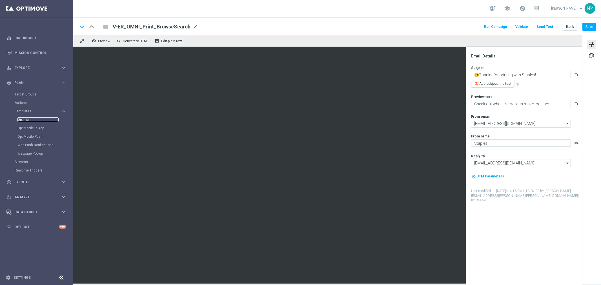
click at [25, 119] on link "Optimail" at bounding box center [37, 120] width 41 height 5
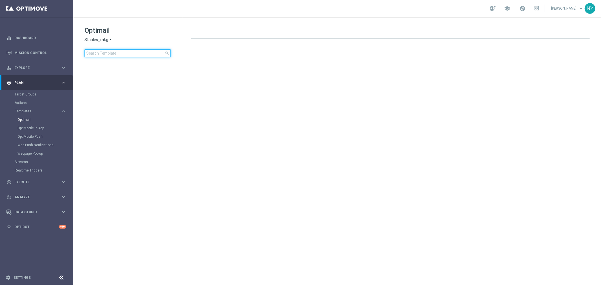
click at [115, 50] on input at bounding box center [128, 53] width 86 height 8
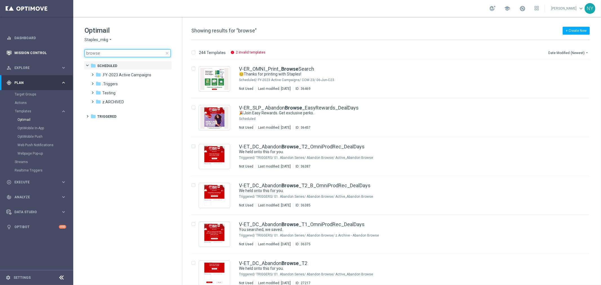
drag, startPoint x: 103, startPoint y: 55, endPoint x: 68, endPoint y: 58, distance: 35.1
click at [68, 58] on main "equalizer Dashboard Mission Control" at bounding box center [300, 142] width 601 height 285
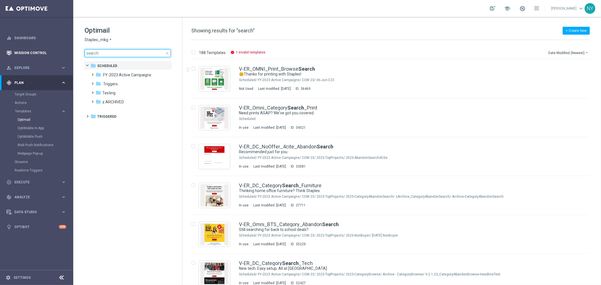
drag, startPoint x: 106, startPoint y: 54, endPoint x: 64, endPoint y: 52, distance: 41.8
click at [64, 52] on main "equalizer Dashboard Mission Control" at bounding box center [300, 142] width 601 height 285
type input "browse"
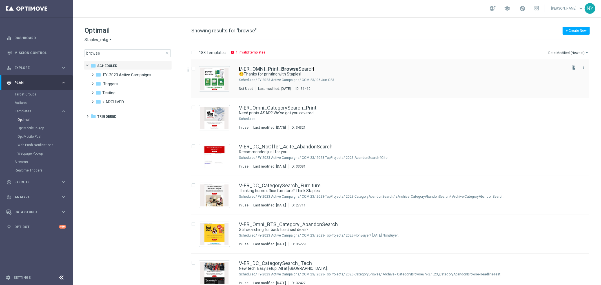
click at [289, 70] on b "Browse" at bounding box center [289, 69] width 17 height 6
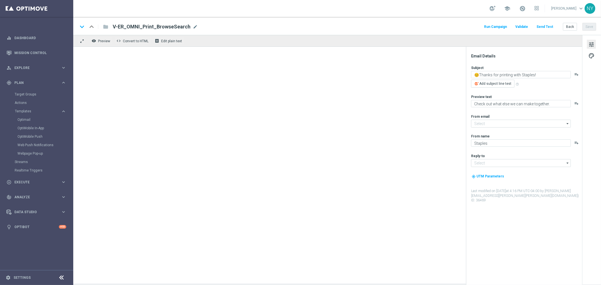
type input "[EMAIL_ADDRESS][DOMAIN_NAME]"
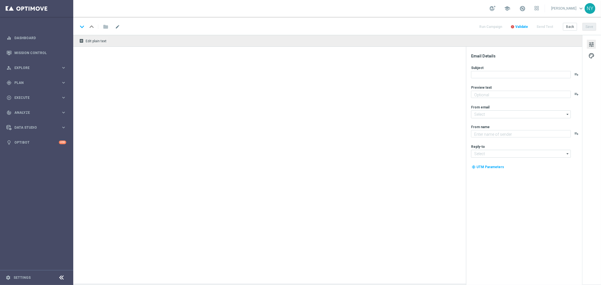
type textarea "Check out what else we can make together."
type textarea "Staples"
type input "[EMAIL_ADDRESS][DOMAIN_NAME]"
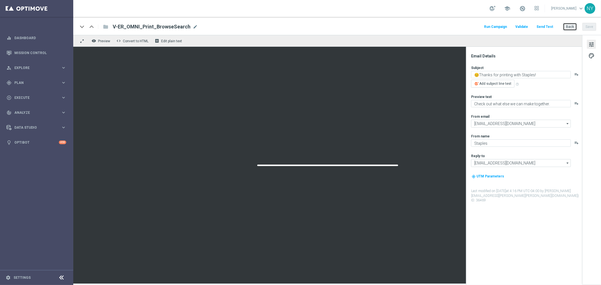
click at [570, 26] on button "Back" at bounding box center [570, 27] width 14 height 8
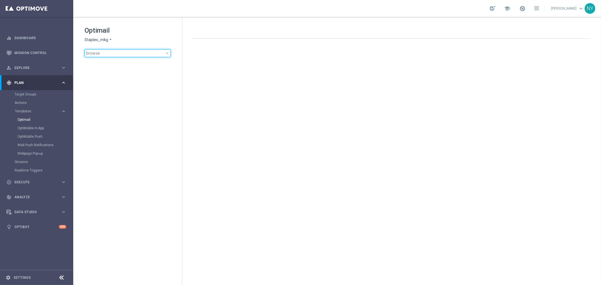
click at [107, 52] on input "browse" at bounding box center [128, 53] width 86 height 8
drag, startPoint x: 105, startPoint y: 54, endPoint x: 58, endPoint y: 50, distance: 47.8
click at [58, 50] on main "equalizer Dashboard Mission Control" at bounding box center [300, 142] width 601 height 285
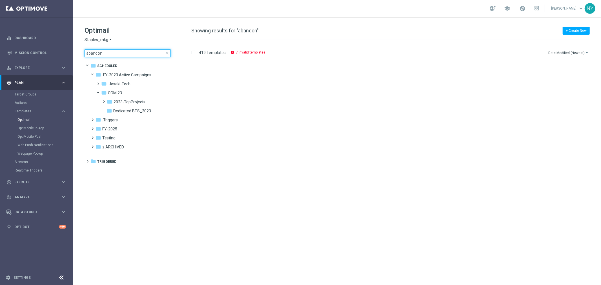
scroll to position [1369, 0]
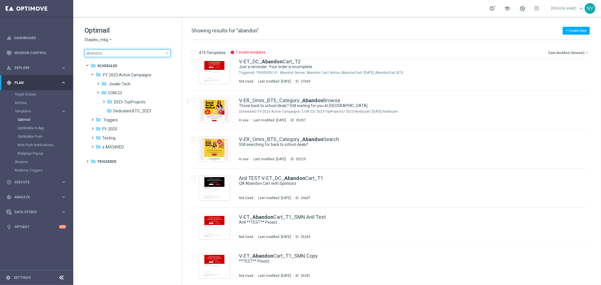
click at [103, 52] on input "abandon" at bounding box center [128, 53] width 86 height 8
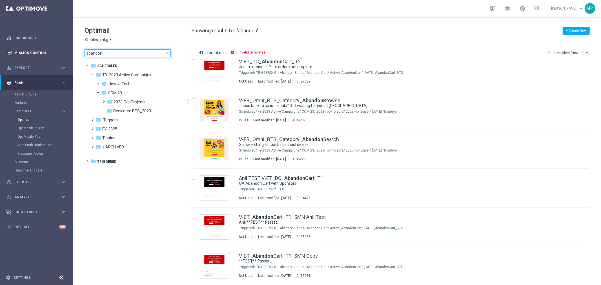
drag, startPoint x: 100, startPoint y: 52, endPoint x: 41, endPoint y: 49, distance: 58.7
click at [41, 49] on main "equalizer Dashboard Mission Control" at bounding box center [300, 142] width 601 height 285
click at [102, 50] on input "abandon" at bounding box center [128, 53] width 86 height 8
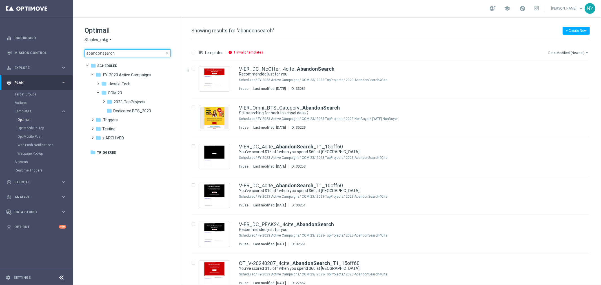
click at [111, 52] on input "abandonsearch" at bounding box center [128, 53] width 86 height 8
click at [129, 52] on input "abandonsearch" at bounding box center [128, 53] width 86 height 8
drag, startPoint x: 114, startPoint y: 52, endPoint x: 101, endPoint y: 56, distance: 14.1
click at [101, 56] on input "abandonsearch" at bounding box center [128, 53] width 86 height 8
type input "abandonbrowse"
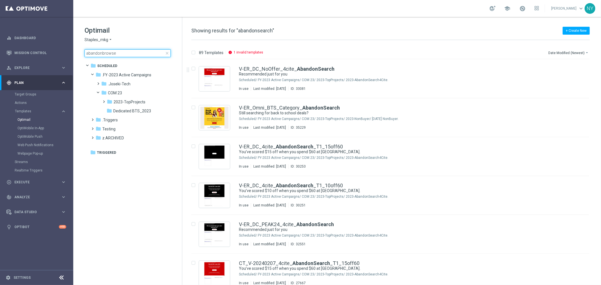
click at [135, 56] on input "abandonbrowse" at bounding box center [128, 53] width 86 height 8
click at [114, 54] on input "abandonbrowse" at bounding box center [128, 53] width 86 height 8
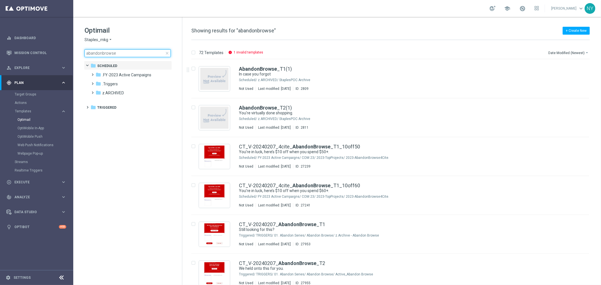
click at [112, 54] on input "abandonbrowse" at bounding box center [128, 53] width 86 height 8
drag, startPoint x: 121, startPoint y: 54, endPoint x: 102, endPoint y: 54, distance: 18.6
click at [102, 54] on input "abandonbrowse" at bounding box center [128, 53] width 86 height 8
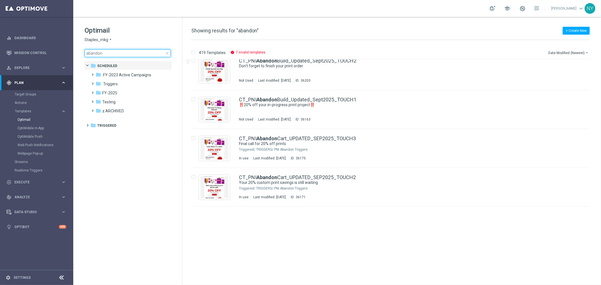
scroll to position [125, 0]
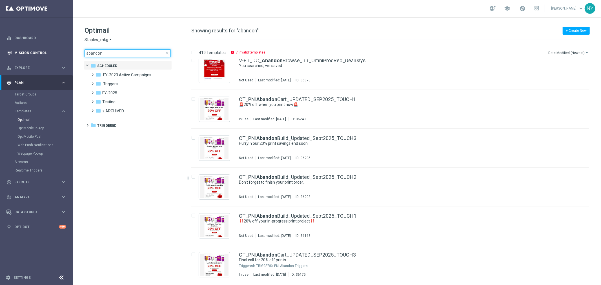
drag, startPoint x: 101, startPoint y: 54, endPoint x: 44, endPoint y: 52, distance: 56.7
click at [44, 52] on main "equalizer Dashboard Mission Control" at bounding box center [300, 142] width 601 height 285
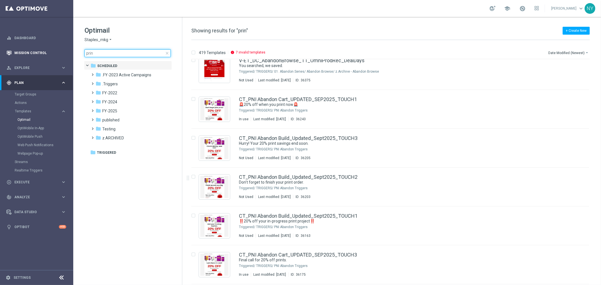
type input "print"
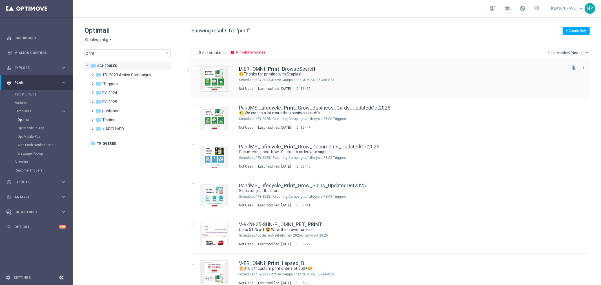
click at [288, 69] on link "V-ER_OMNI_ Print _BrowseSearch" at bounding box center [277, 69] width 76 height 5
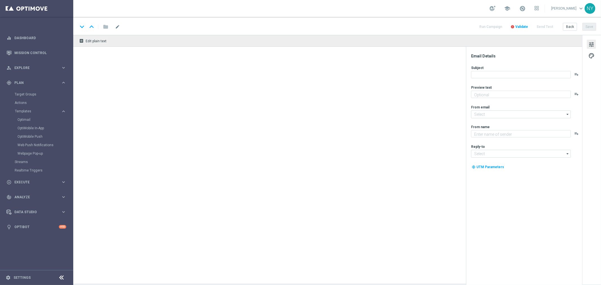
type input "V-ER_OMNI_Print_BrowseSearch"
type textarea "Check out what else we can make together."
type input "[EMAIL_ADDRESS][DOMAIN_NAME]"
type textarea "Staples"
type input "[EMAIL_ADDRESS][DOMAIN_NAME]"
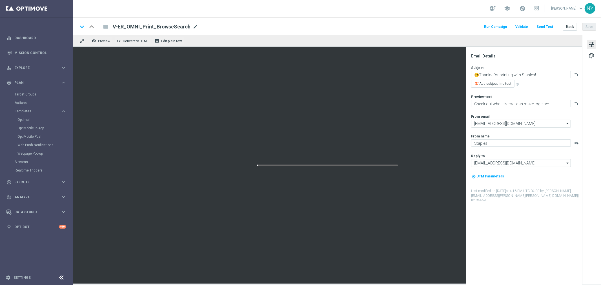
click at [193, 26] on span "mode_edit" at bounding box center [195, 26] width 5 height 5
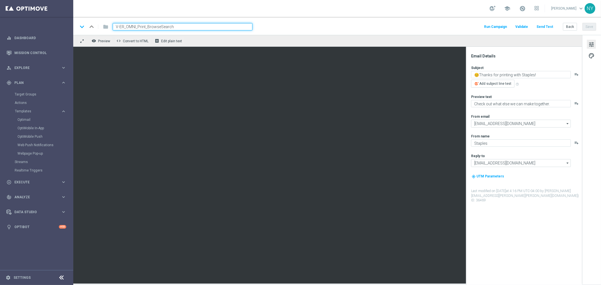
drag, startPoint x: 180, startPoint y: 27, endPoint x: 160, endPoint y: 25, distance: 20.1
click at [160, 26] on input "V-ER_OMNI_Print_BrowseSearch" at bounding box center [183, 26] width 140 height 7
click at [148, 26] on input "V-ER_OMNI_Print_Browse" at bounding box center [183, 26] width 140 height 7
type input "V-ER_OMNI_Print_AbandonBrowse"
click at [587, 25] on button "Save" at bounding box center [590, 27] width 14 height 8
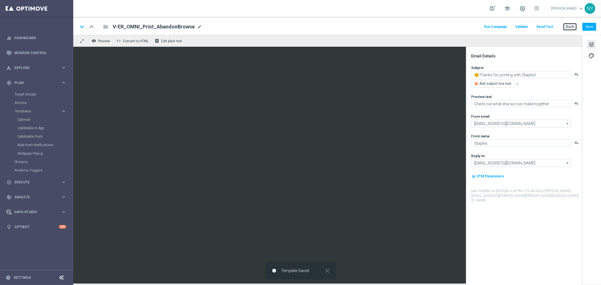
click at [572, 27] on button "Back" at bounding box center [570, 27] width 14 height 8
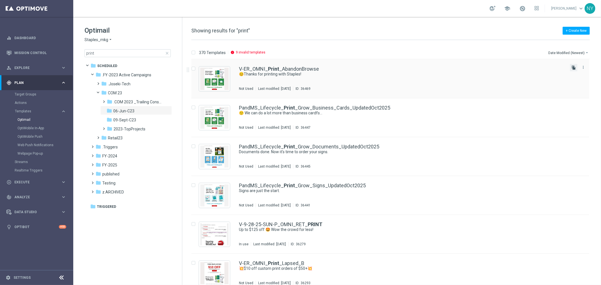
click at [574, 69] on icon "file_copy" at bounding box center [574, 67] width 5 height 5
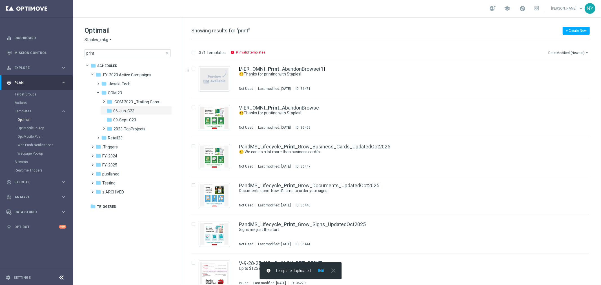
click at [298, 69] on link "V-ER_OMNI_ Print _AbandonBrowse(1)" at bounding box center [282, 69] width 86 height 5
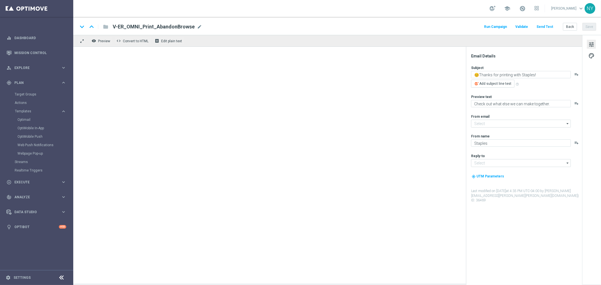
type input "[EMAIL_ADDRESS][DOMAIN_NAME]"
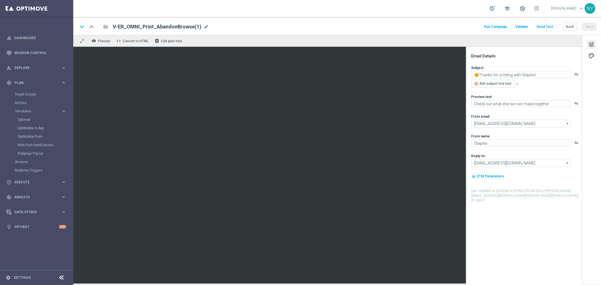
click at [204, 25] on span "mode_edit" at bounding box center [206, 26] width 5 height 5
click at [179, 27] on input "V-ER_OMNI_Print_AbandonBrowse(1)" at bounding box center [183, 26] width 140 height 7
drag, startPoint x: 182, startPoint y: 28, endPoint x: 164, endPoint y: 27, distance: 18.6
click at [164, 27] on input "V-ER_OMNI_Print_AbandonBrowse(1)" at bounding box center [183, 26] width 140 height 7
type input "V-ER_OMNI_Print_AbandonSearch"
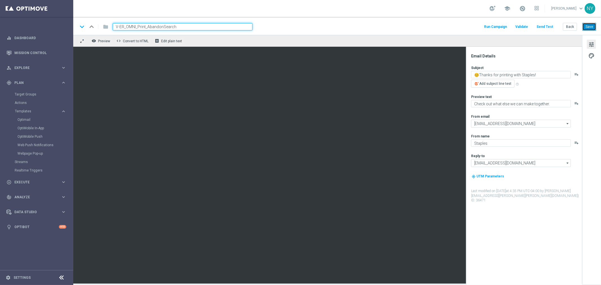
click at [591, 28] on button "Save" at bounding box center [590, 27] width 14 height 8
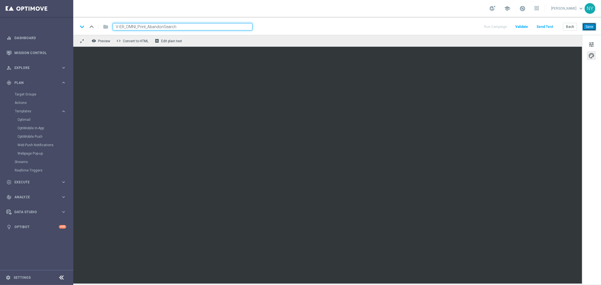
click at [593, 27] on button "Save" at bounding box center [590, 27] width 14 height 8
click at [594, 25] on button "Save" at bounding box center [590, 27] width 14 height 8
click at [590, 25] on button "Save" at bounding box center [590, 27] width 14 height 8
click at [594, 44] on span "tune" at bounding box center [592, 44] width 6 height 7
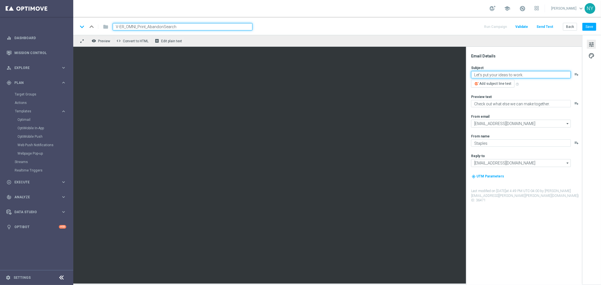
type textarea "Let's put your ideas to work."
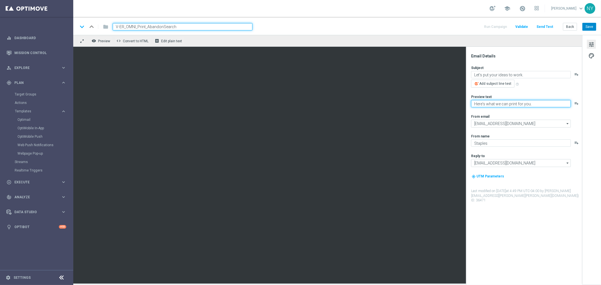
type textarea "Here's what we can print for you."
click at [591, 27] on button "Save" at bounding box center [590, 27] width 14 height 8
click at [546, 27] on button "Send Test" at bounding box center [545, 27] width 18 height 8
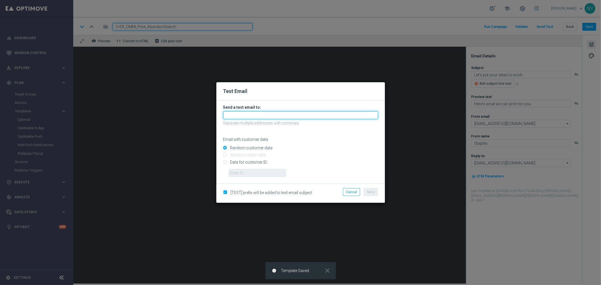
click at [247, 113] on input "text" at bounding box center [300, 115] width 155 height 8
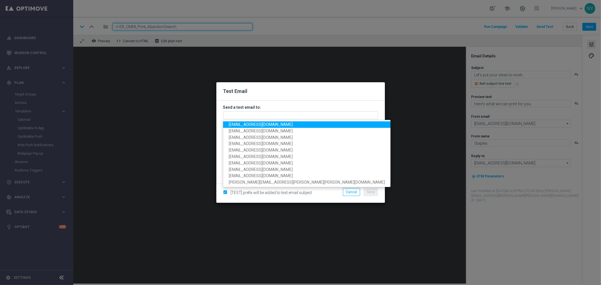
click at [250, 122] on span "neilyetts3@litmusemail.com" at bounding box center [261, 124] width 64 height 5
type input "neilyetts3@litmusemail.com"
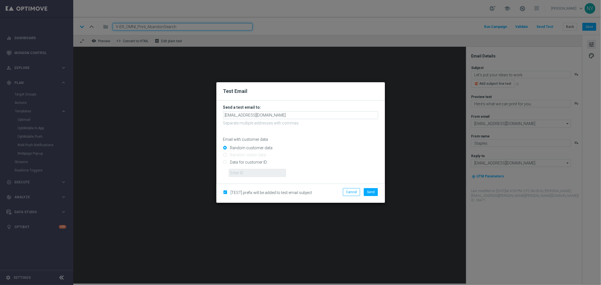
click at [222, 163] on form "Send a test email to: neilyetts3@litmusemail.com Separate multiple addresses wi…" at bounding box center [301, 142] width 169 height 83
click at [225, 163] on input "Data for customer ID:" at bounding box center [300, 165] width 155 height 8
radio input "true"
click at [244, 172] on input "text" at bounding box center [257, 173] width 57 height 8
paste input "10000006208"
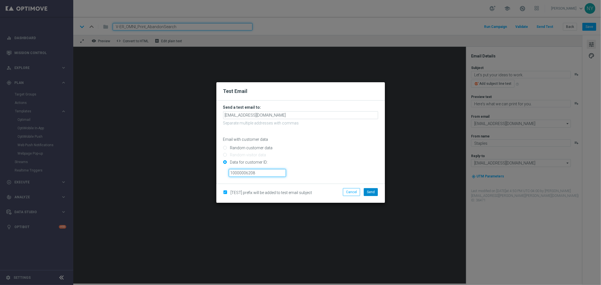
type input "10000006208"
click at [373, 193] on span "Send" at bounding box center [371, 192] width 8 height 4
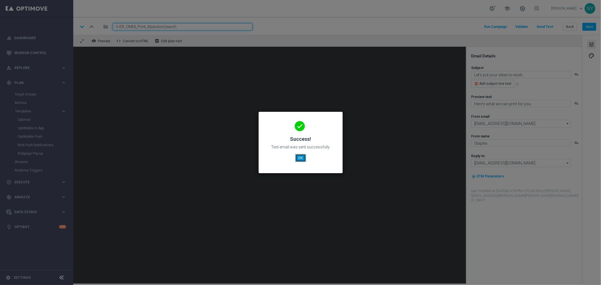
click at [302, 158] on button "OK" at bounding box center [301, 158] width 11 height 8
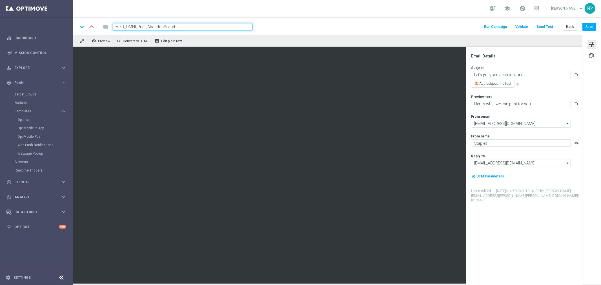
drag, startPoint x: 185, startPoint y: 27, endPoint x: 103, endPoint y: 30, distance: 81.8
click at [103, 30] on div "keyboard_arrow_down keyboard_arrow_up folder V-ER_OMNI_Print_AbandonSearch" at bounding box center [165, 26] width 175 height 7
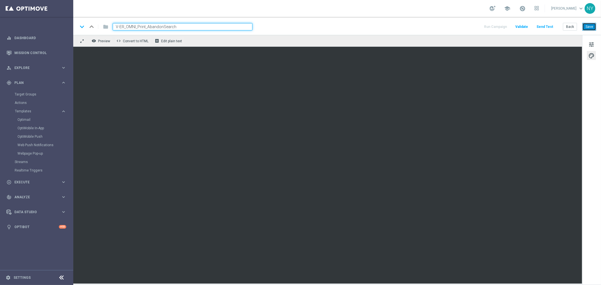
click at [586, 24] on button "Save" at bounding box center [590, 27] width 14 height 8
click at [546, 27] on button "Send Test" at bounding box center [545, 27] width 18 height 8
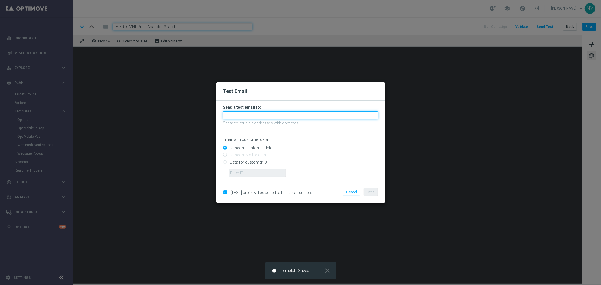
click at [247, 116] on input "text" at bounding box center [300, 115] width 155 height 8
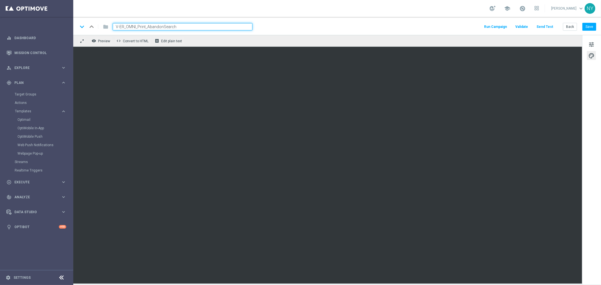
click at [547, 26] on button "Send Test" at bounding box center [545, 27] width 18 height 8
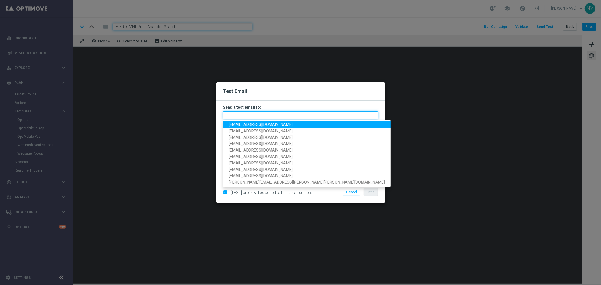
click at [253, 114] on input "text" at bounding box center [300, 115] width 155 height 8
paste input "neilyetts3-bivry@litmusemail.com"
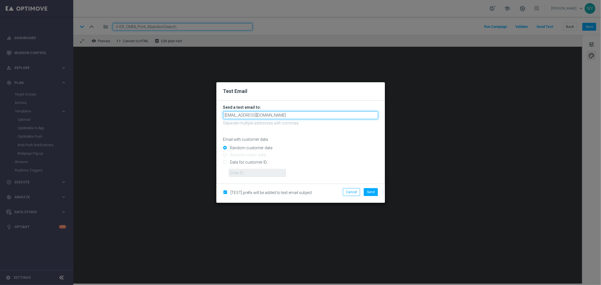
type input "neilyetts3-bivry@litmusemail.com"
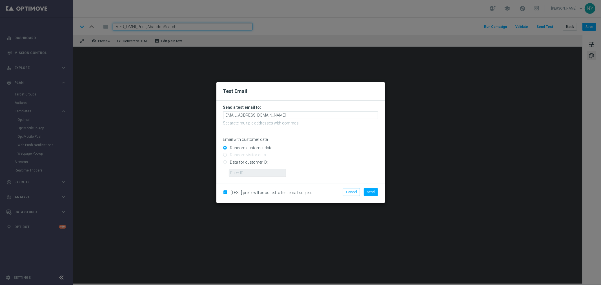
click at [334, 147] on input "Random customer data" at bounding box center [300, 151] width 155 height 8
click at [224, 163] on input "Data for customer ID:" at bounding box center [300, 165] width 155 height 8
radio input "true"
click at [234, 173] on input "text" at bounding box center [257, 173] width 57 height 8
click at [252, 173] on input "text" at bounding box center [257, 173] width 57 height 8
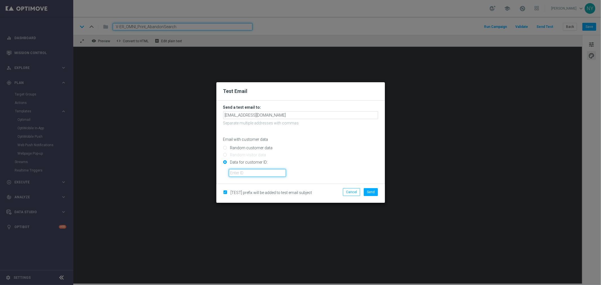
paste input "10000006208"
type input "10000006208"
click at [372, 190] on span "Send" at bounding box center [371, 192] width 8 height 4
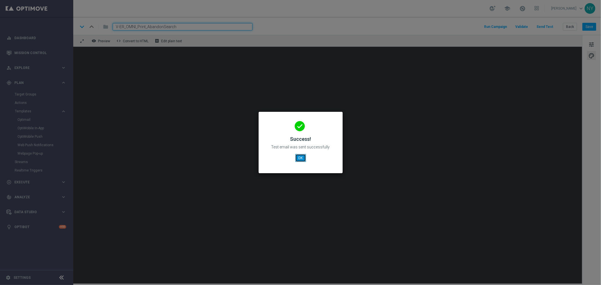
click at [303, 156] on button "OK" at bounding box center [301, 158] width 11 height 8
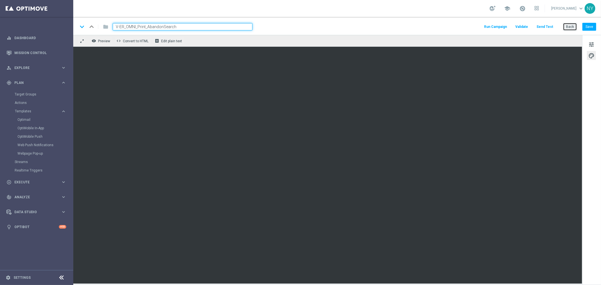
click at [571, 28] on button "Back" at bounding box center [570, 27] width 14 height 8
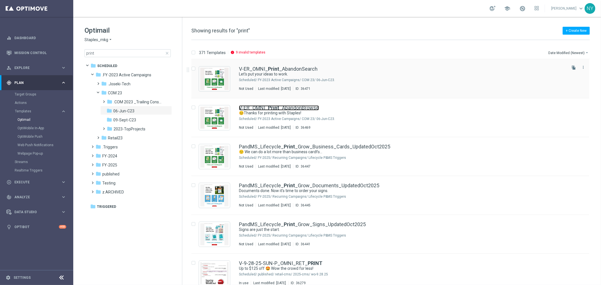
click at [303, 107] on link "V-ER_OMNI_ Print _AbandonBrowse" at bounding box center [279, 107] width 80 height 5
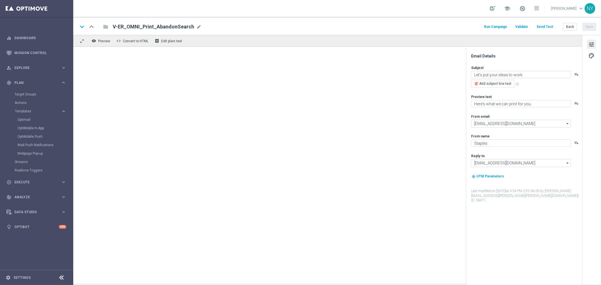
type textarea "😊Thanks for printing with Staples!"
type textarea "Check out what else we can make together."
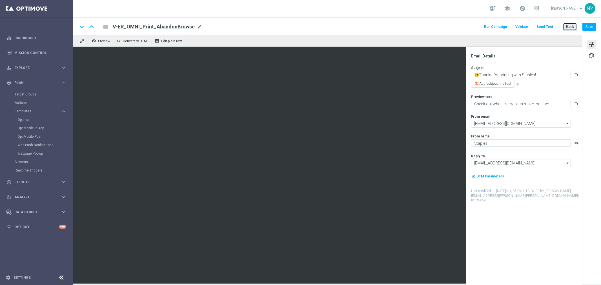
click at [568, 25] on button "Back" at bounding box center [570, 27] width 14 height 8
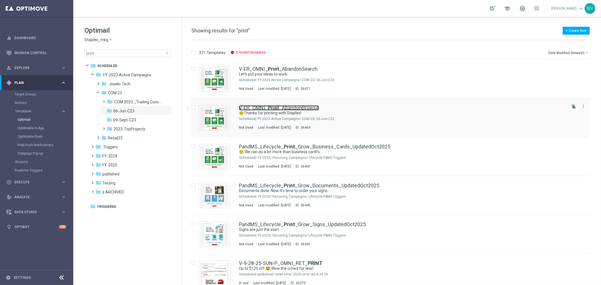
click at [259, 108] on link "V-ER_OMNI_ Print _AbandonBrowse" at bounding box center [279, 107] width 80 height 5
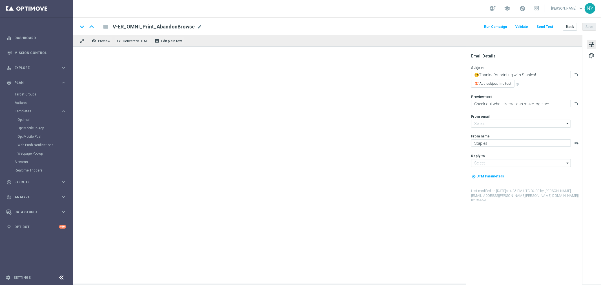
type input "[EMAIL_ADDRESS][DOMAIN_NAME]"
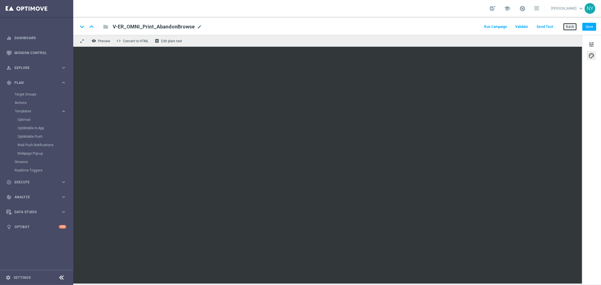
click at [573, 27] on button "Back" at bounding box center [570, 27] width 14 height 8
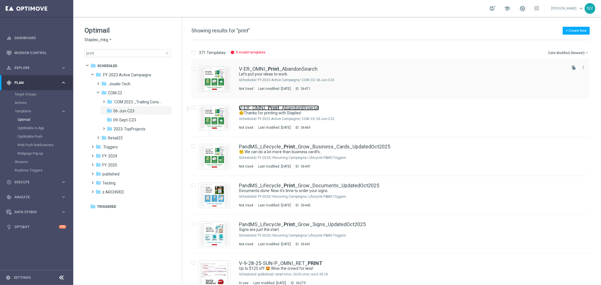
drag, startPoint x: 278, startPoint y: 109, endPoint x: 287, endPoint y: 96, distance: 15.8
click at [278, 109] on b "Print" at bounding box center [273, 108] width 11 height 6
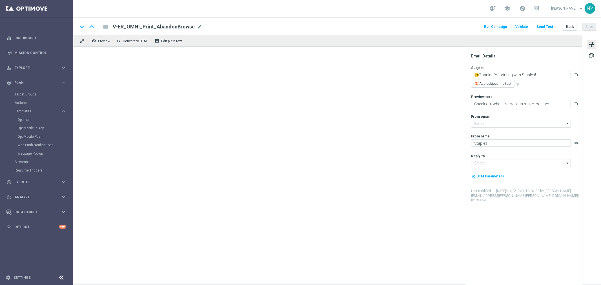
type input "[EMAIL_ADDRESS][DOMAIN_NAME]"
click at [279, 107] on div at bounding box center [327, 165] width 509 height 237
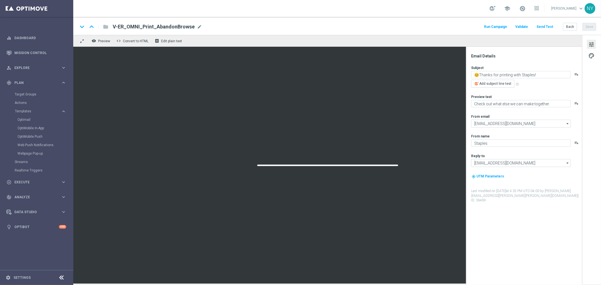
click at [197, 25] on span "mode_edit" at bounding box center [199, 26] width 5 height 5
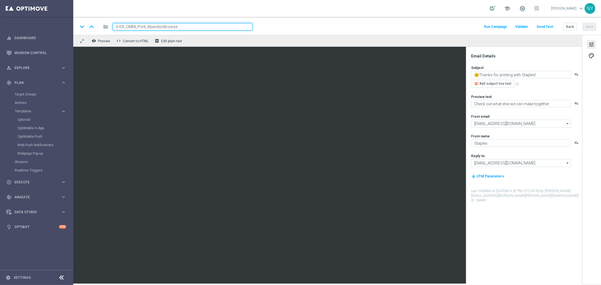
drag, startPoint x: 195, startPoint y: 27, endPoint x: 27, endPoint y: 21, distance: 168.2
click at [27, 21] on main "equalizer Dashboard Mission Control" at bounding box center [300, 142] width 601 height 285
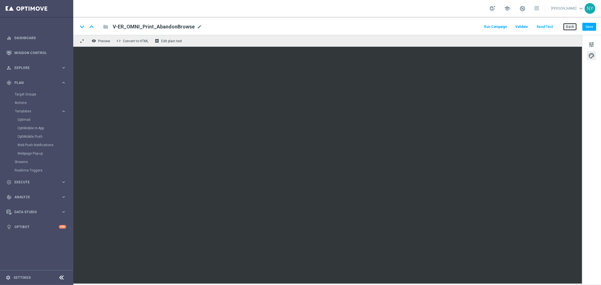
click at [572, 26] on button "Back" at bounding box center [570, 27] width 14 height 8
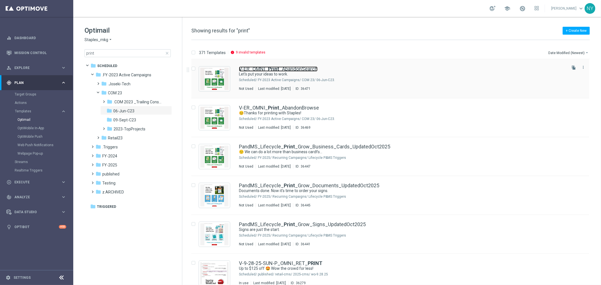
drag, startPoint x: 289, startPoint y: 67, endPoint x: 400, endPoint y: 98, distance: 114.5
click at [289, 67] on link "V-ER_OMNI_ Print _AbandonSearch" at bounding box center [278, 69] width 79 height 5
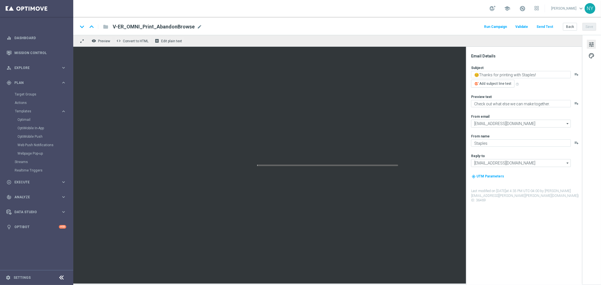
type textarea "Let's put your ideas to work."
type textarea "Here's what we can print for you."
click at [573, 28] on button "Back" at bounding box center [570, 27] width 14 height 8
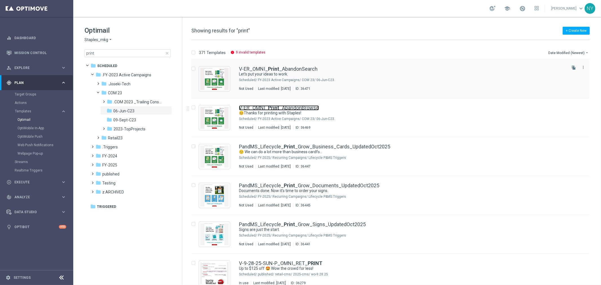
drag, startPoint x: 263, startPoint y: 108, endPoint x: 370, endPoint y: 71, distance: 113.6
click at [263, 108] on link "V-ER_OMNI_ Print _AbandonBrowse" at bounding box center [279, 107] width 80 height 5
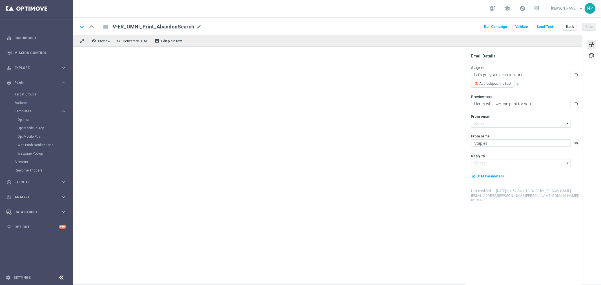
type input "[EMAIL_ADDRESS][DOMAIN_NAME]"
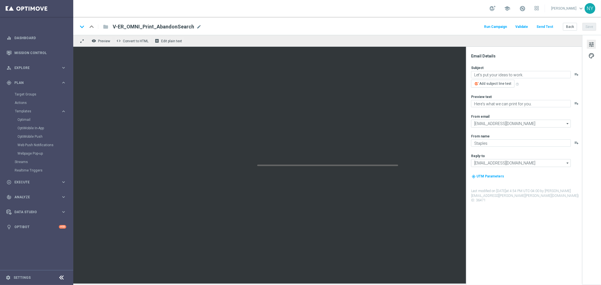
type textarea "😊Thanks for printing with Staples!"
type textarea "Check out what else we can make together."
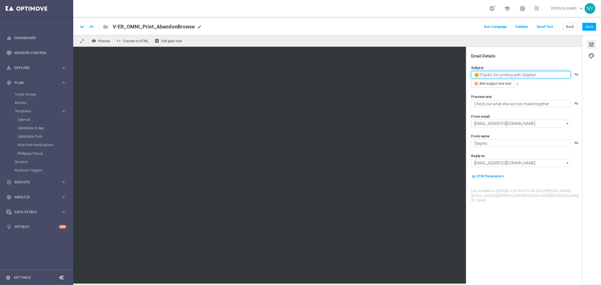
paste textarea "Let's put your ideas to work."
type textarea "Let's put your ideas to work."
click at [589, 28] on button "Save" at bounding box center [590, 27] width 14 height 8
click at [571, 27] on button "Back" at bounding box center [570, 27] width 14 height 8
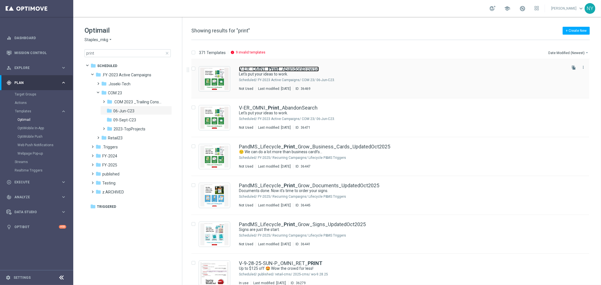
click at [289, 69] on link "V-ER_OMNI_ Print _AbandonBrowse" at bounding box center [279, 69] width 80 height 5
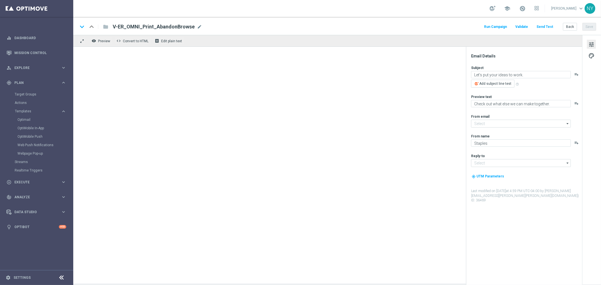
type input "[EMAIL_ADDRESS][DOMAIN_NAME]"
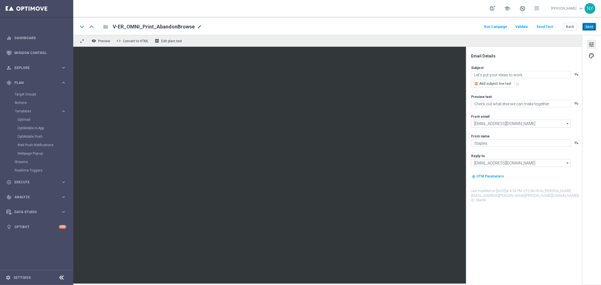
click at [591, 24] on button "Save" at bounding box center [590, 27] width 14 height 8
click at [572, 26] on button "Back" at bounding box center [570, 27] width 14 height 8
